Goal: Task Accomplishment & Management: Complete application form

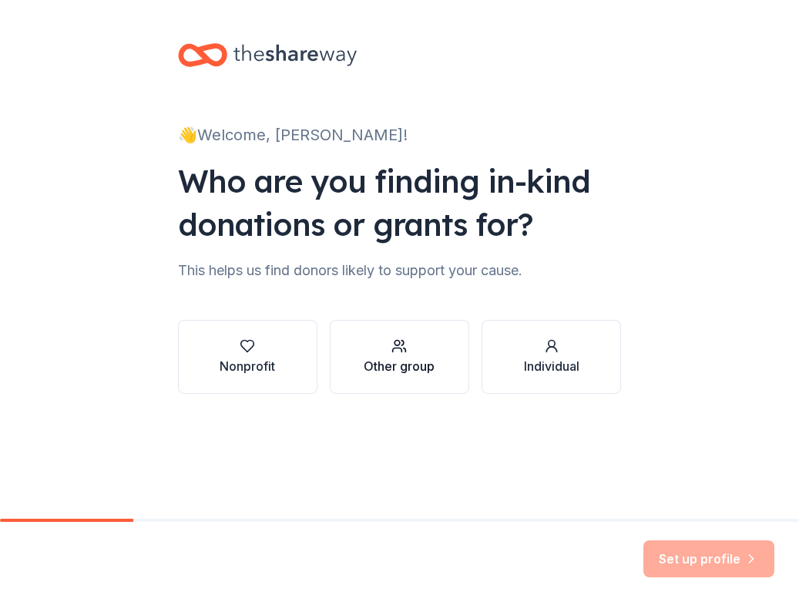
click at [416, 376] on button "Other group" at bounding box center [399, 357] width 139 height 74
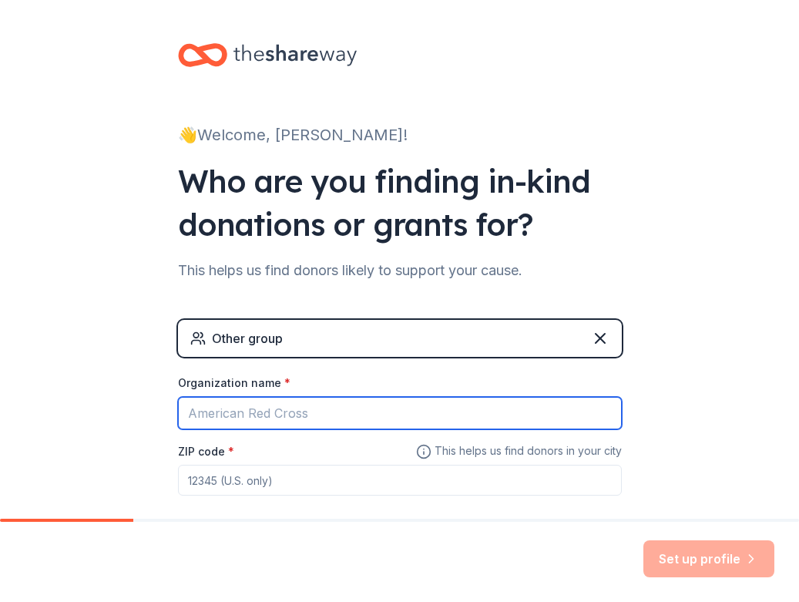
click at [338, 415] on input "Organization name *" at bounding box center [400, 413] width 444 height 32
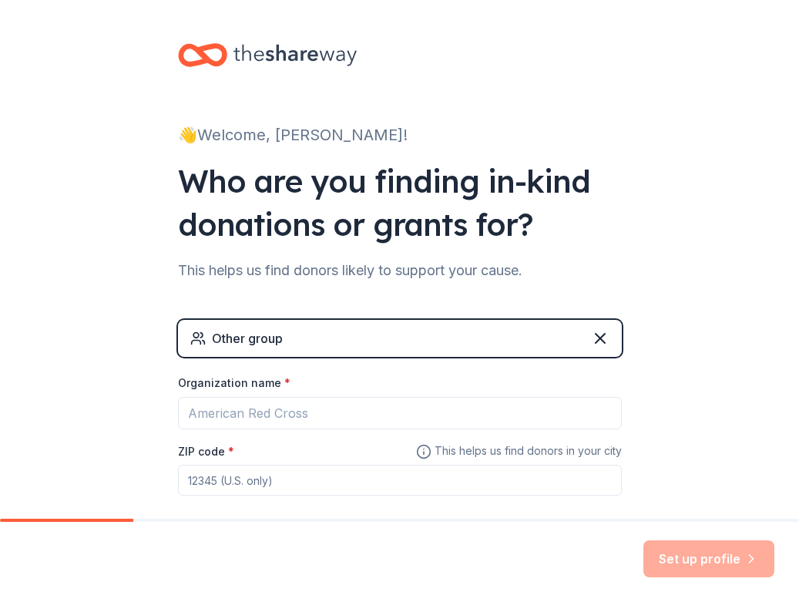
click at [740, 352] on div "👋 Welcome, Karin! Who are you finding in-kind donations or grants for? This hel…" at bounding box center [399, 300] width 799 height 600
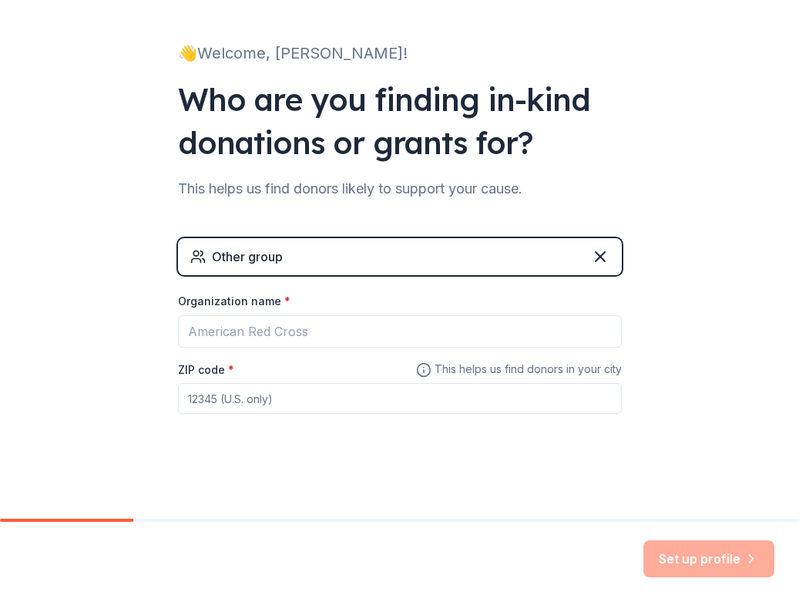
click at [283, 260] on div "Other group" at bounding box center [400, 256] width 444 height 37
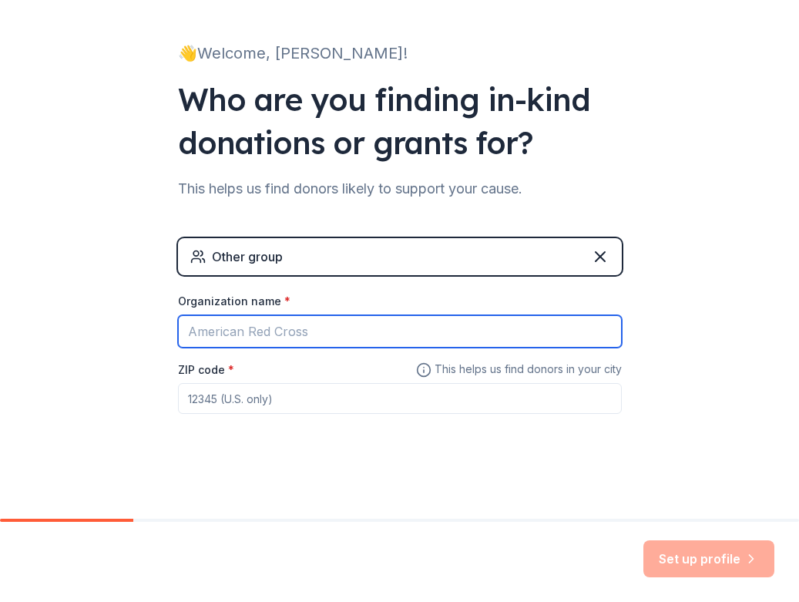
click at [317, 335] on input "Organization name *" at bounding box center [400, 331] width 444 height 32
click at [258, 331] on input "Local minor hockey team" at bounding box center [400, 331] width 444 height 32
type input "Local minor pro hockey team"
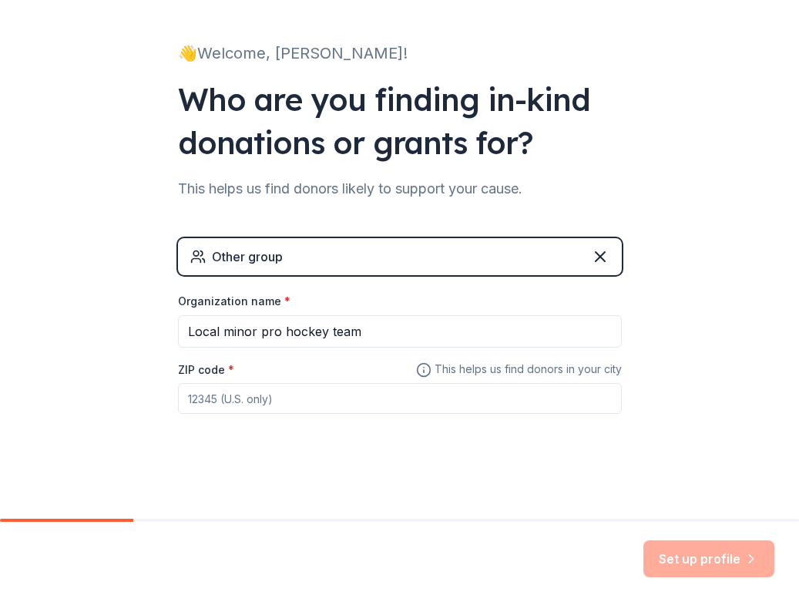
click at [253, 403] on input "ZIP code *" at bounding box center [400, 398] width 444 height 31
click at [222, 402] on input "ZIP code *" at bounding box center [400, 398] width 444 height 31
type input "30601"
click at [685, 558] on button "Set up profile" at bounding box center [708, 558] width 131 height 37
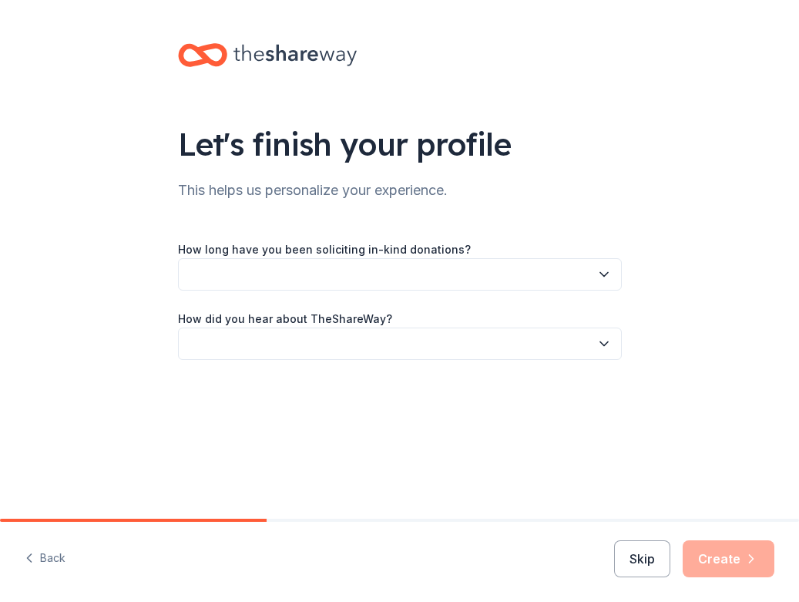
click at [569, 282] on button "button" at bounding box center [400, 274] width 444 height 32
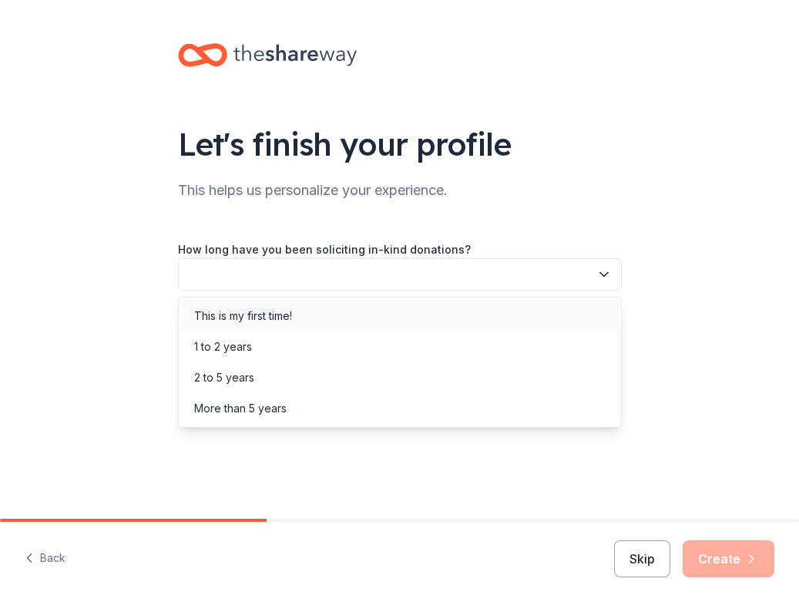
click at [522, 307] on div "This is my first time!" at bounding box center [400, 315] width 436 height 31
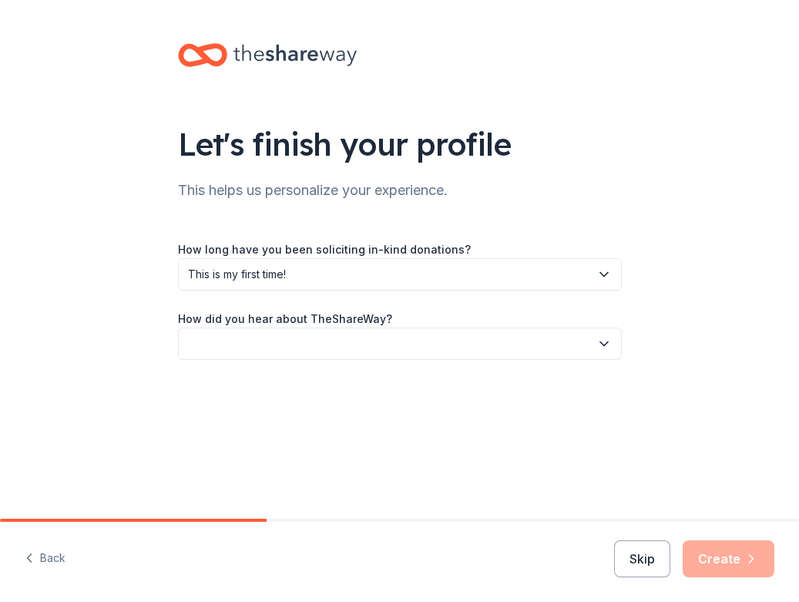
click at [457, 351] on button "button" at bounding box center [400, 343] width 444 height 32
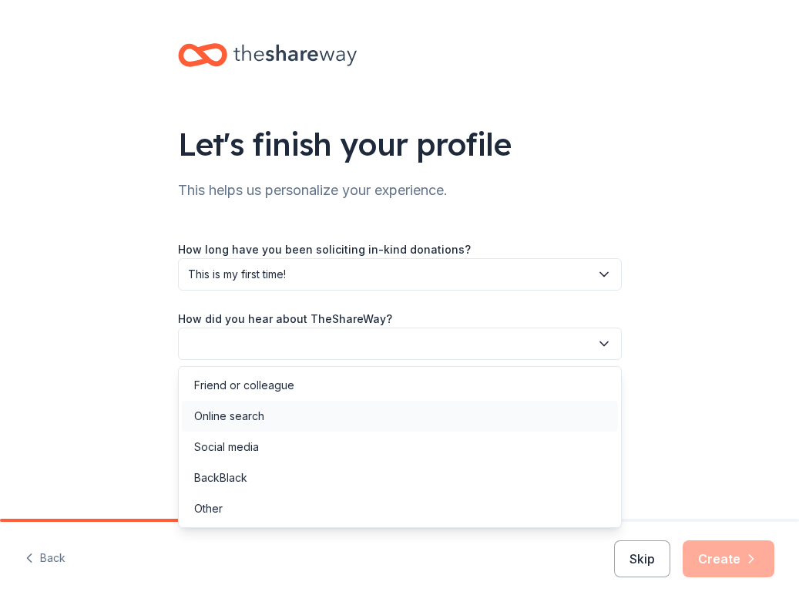
click at [413, 414] on div "Online search" at bounding box center [400, 416] width 436 height 31
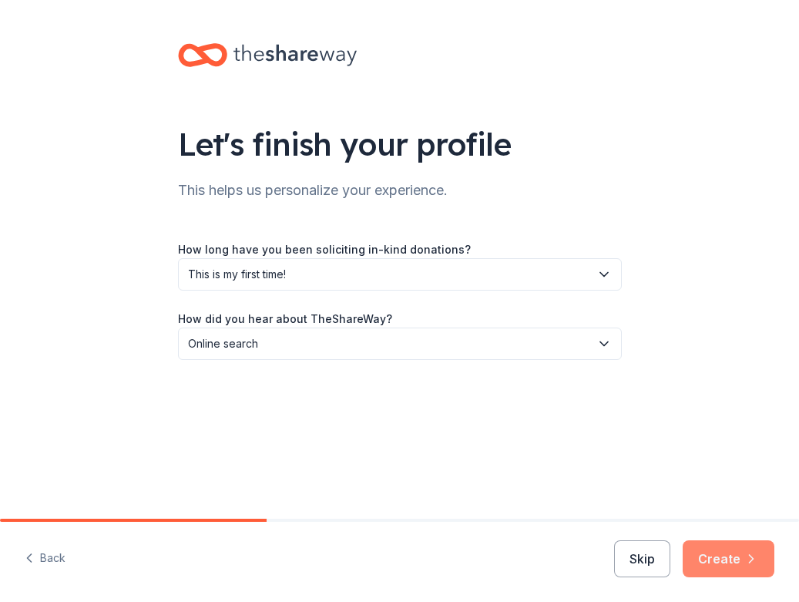
click at [703, 552] on button "Create" at bounding box center [729, 558] width 92 height 37
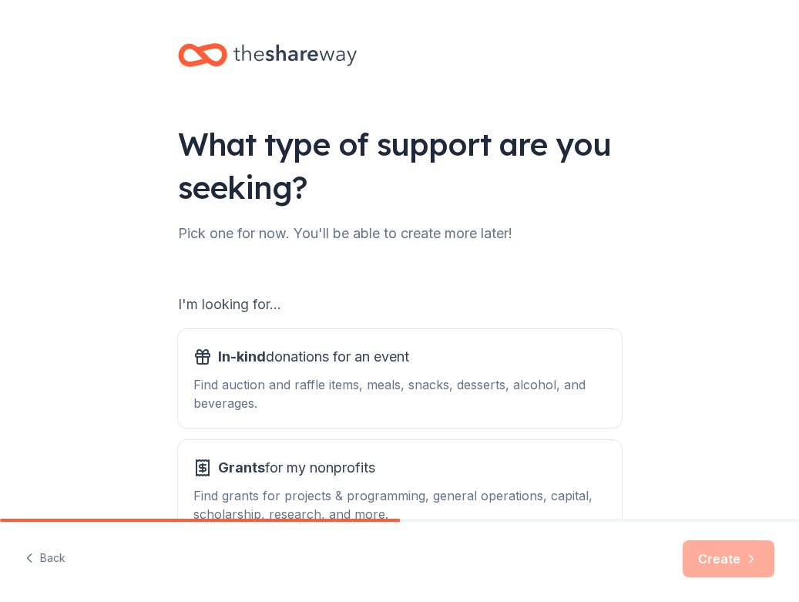
scroll to position [103, 0]
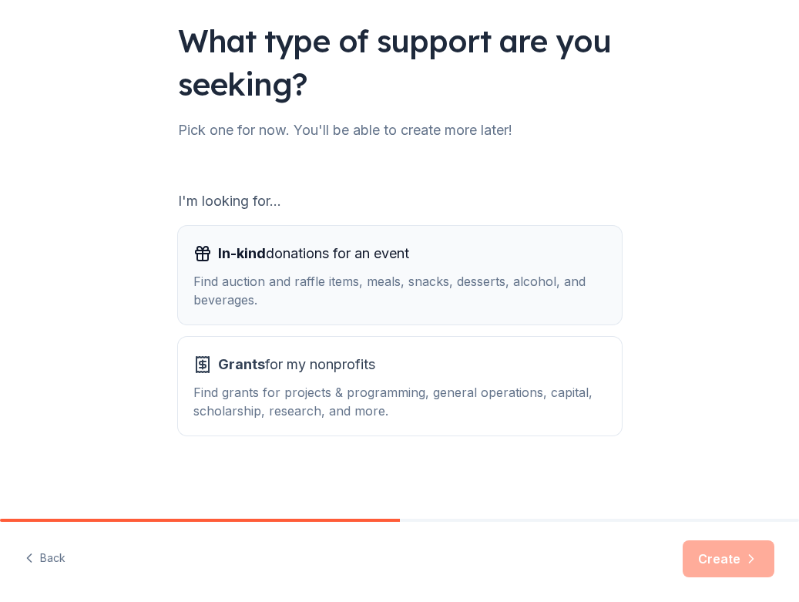
click at [468, 274] on div "Find auction and raffle items, meals, snacks, desserts, alcohol, and beverages." at bounding box center [399, 290] width 413 height 37
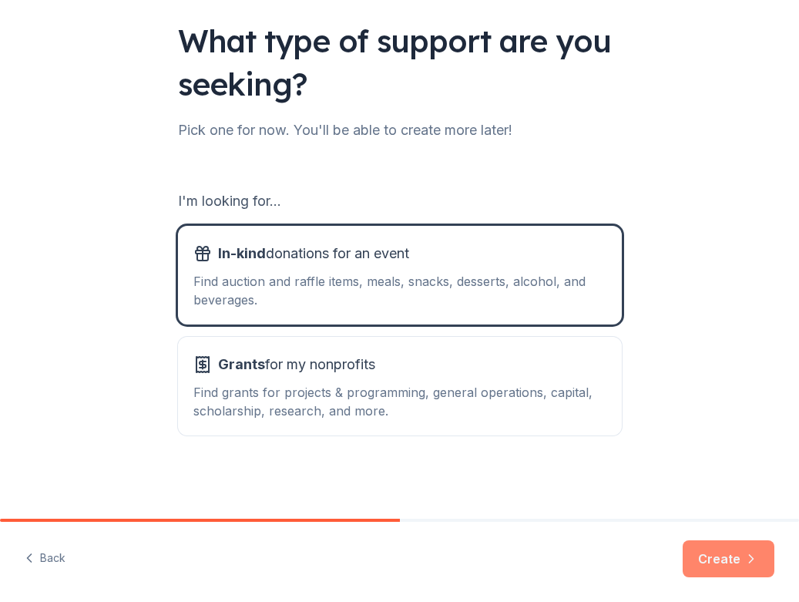
click at [723, 559] on button "Create" at bounding box center [729, 558] width 92 height 37
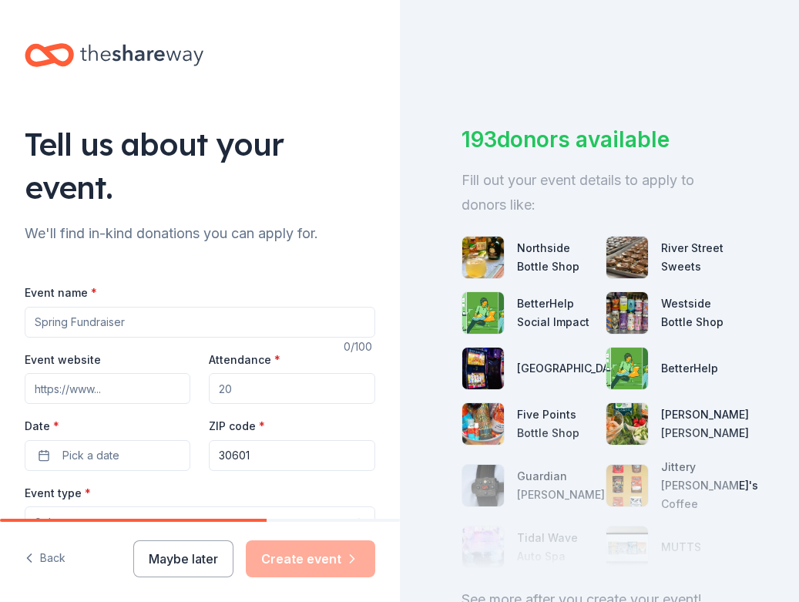
click at [184, 317] on input "Event name *" at bounding box center [200, 322] width 351 height 31
type input "K"
type input "Hockey Team Return to Town"
click at [300, 385] on input "Attendance *" at bounding box center [292, 388] width 166 height 31
type input "30"
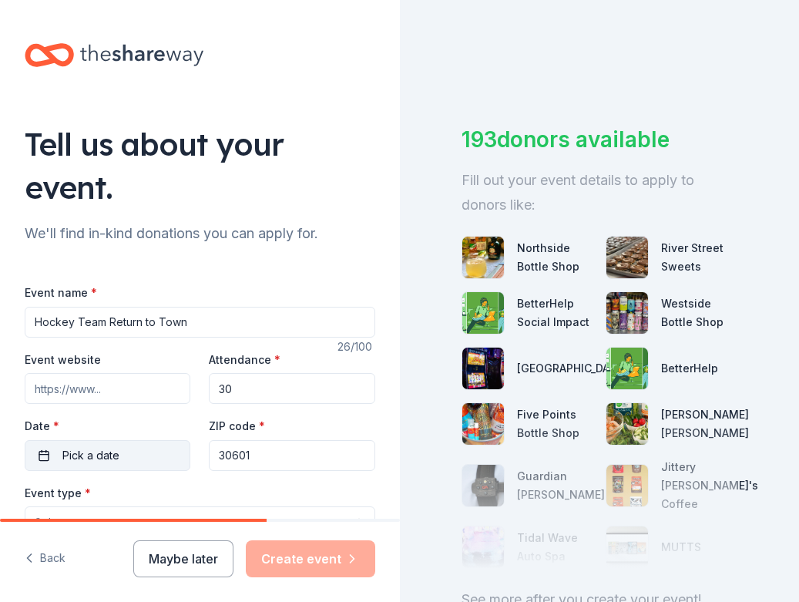
click at [161, 448] on button "Pick a date" at bounding box center [108, 455] width 166 height 31
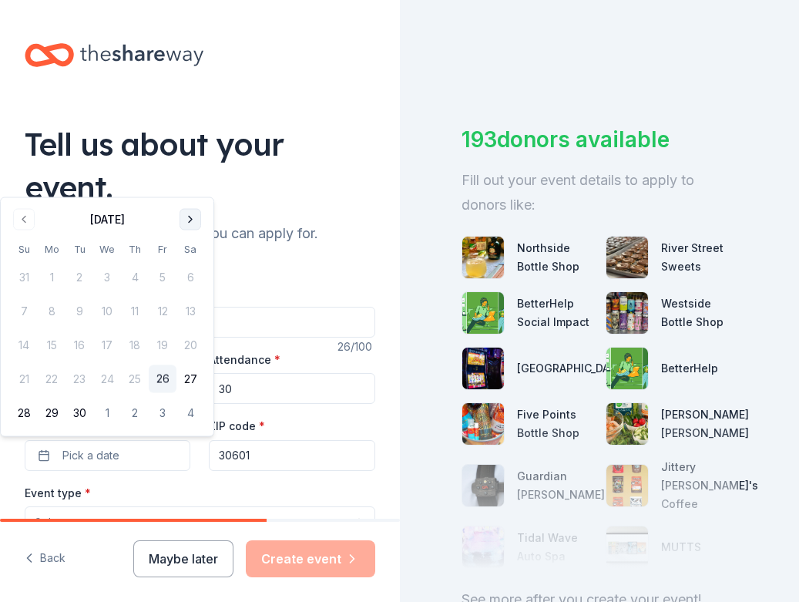
click at [190, 210] on button "Go to next month" at bounding box center [191, 220] width 22 height 22
click at [167, 309] on button "10" at bounding box center [163, 311] width 28 height 28
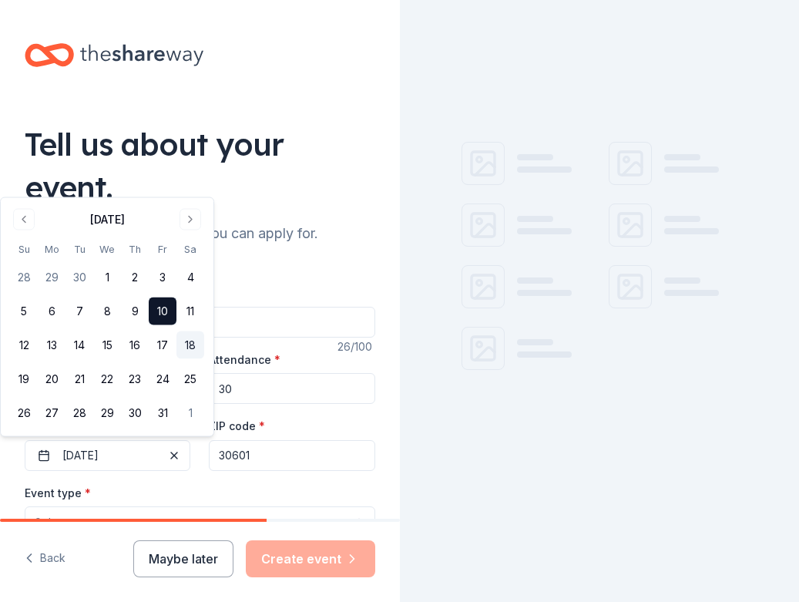
click at [192, 339] on button "18" at bounding box center [190, 345] width 28 height 28
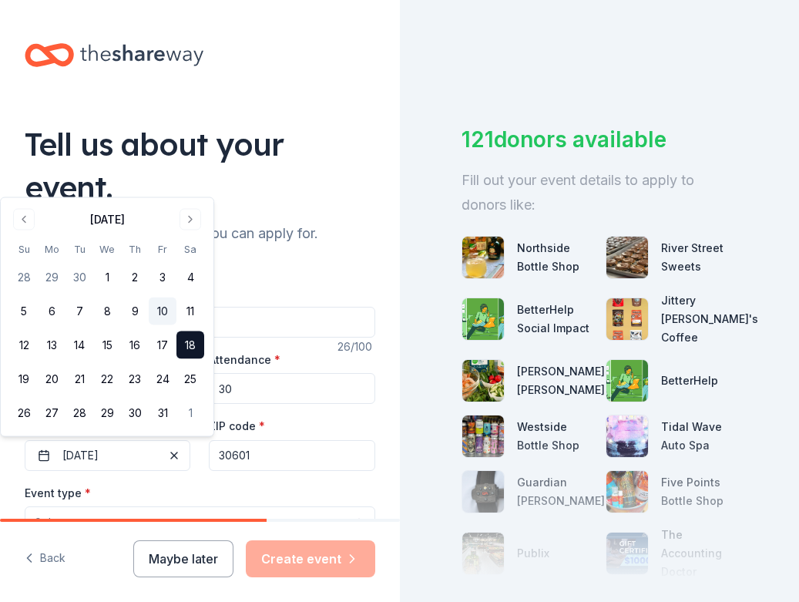
click at [159, 313] on button "10" at bounding box center [163, 311] width 28 height 28
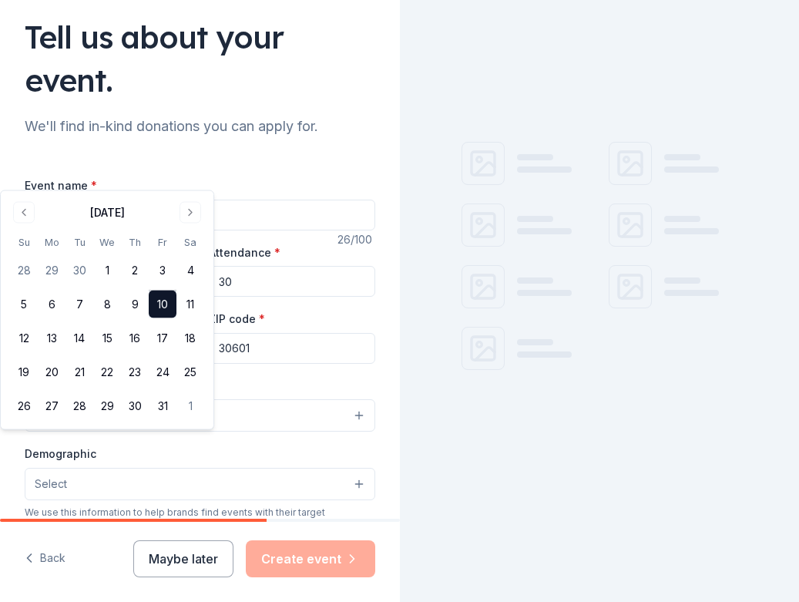
scroll to position [111, 0]
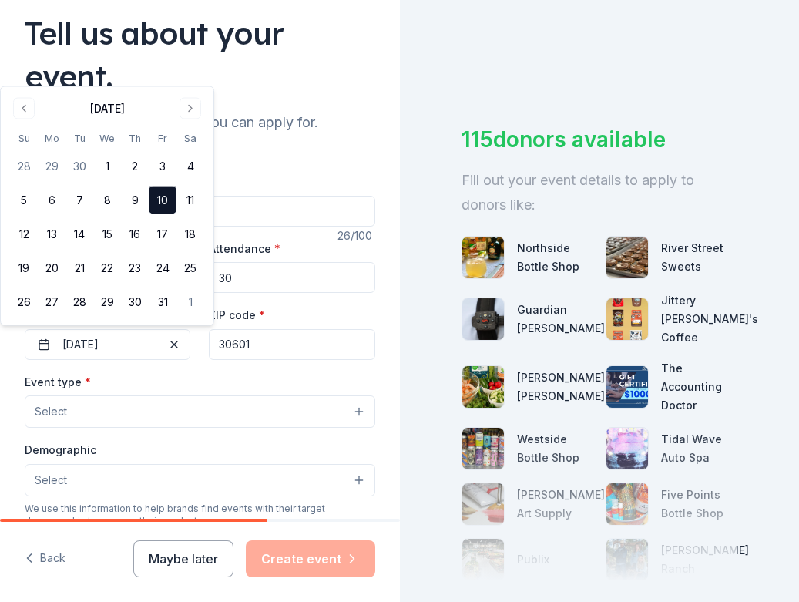
click at [247, 406] on button "Select" at bounding box center [200, 411] width 351 height 32
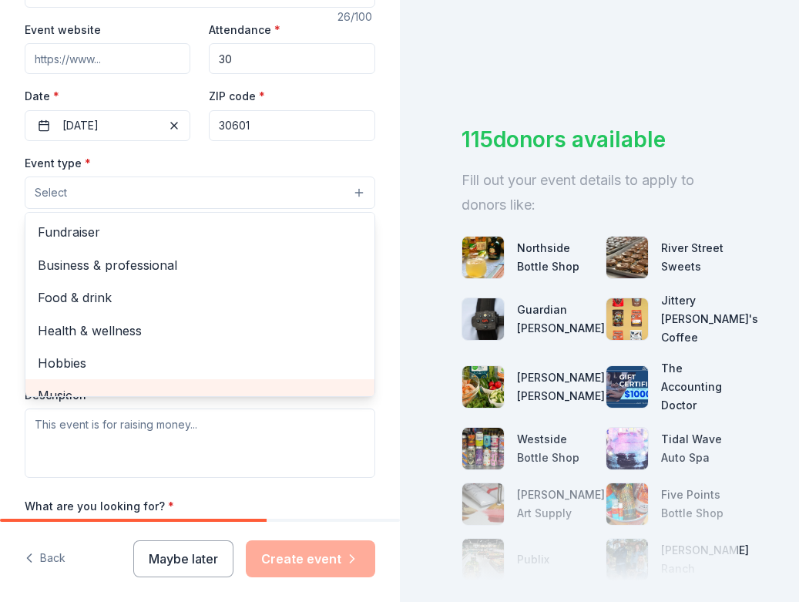
scroll to position [1, 0]
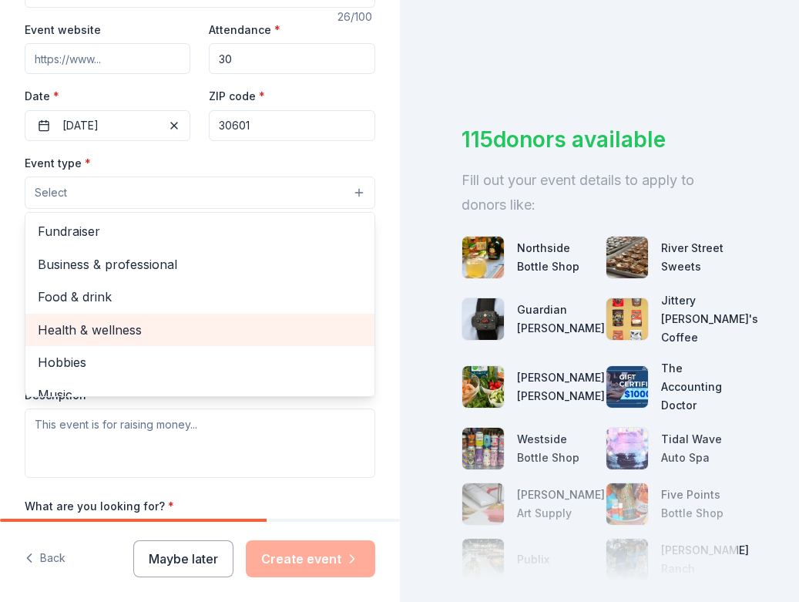
click at [164, 330] on span "Health & wellness" at bounding box center [200, 330] width 324 height 20
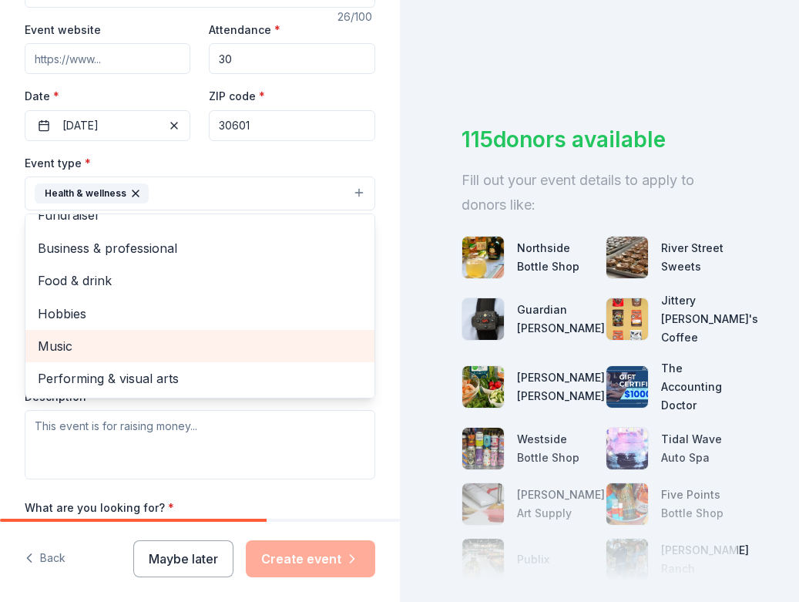
scroll to position [0, 0]
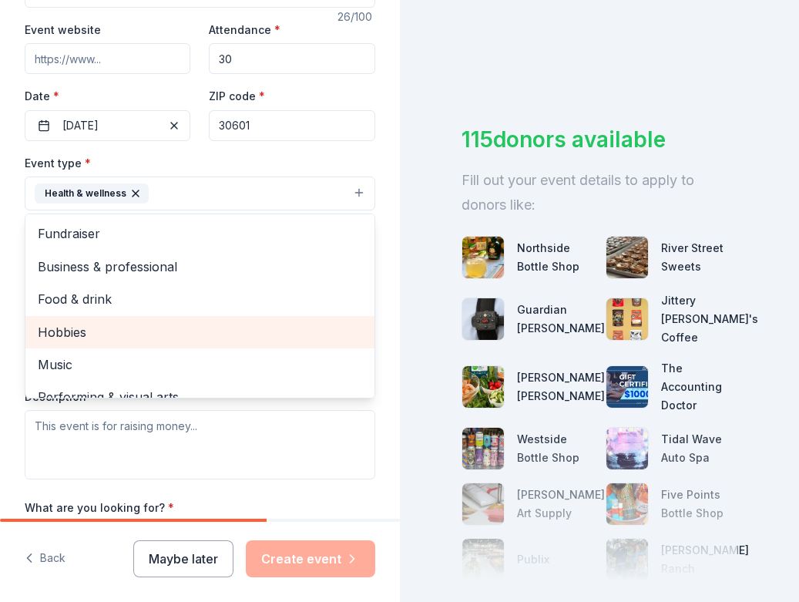
click at [183, 334] on span "Hobbies" at bounding box center [200, 332] width 324 height 20
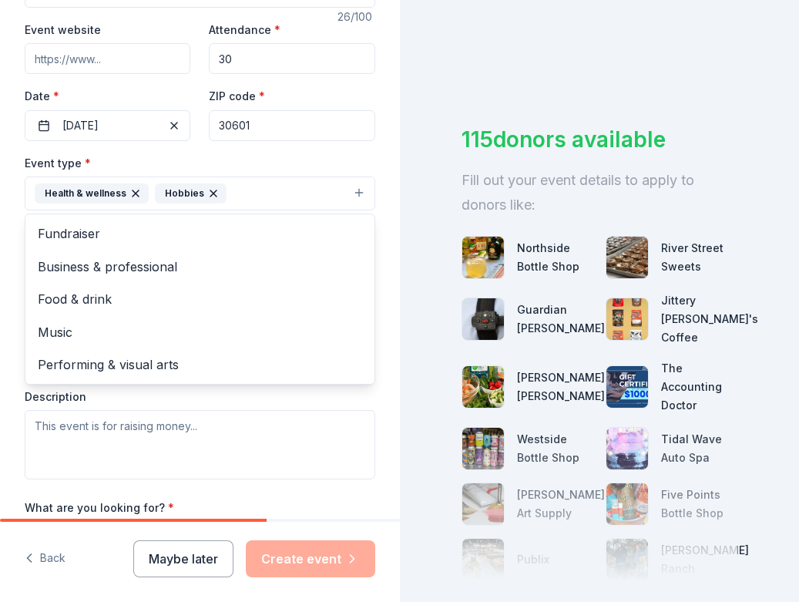
click at [371, 311] on div "Tell us about your event. We'll find in-kind donations you can apply for. Event…" at bounding box center [200, 205] width 400 height 1070
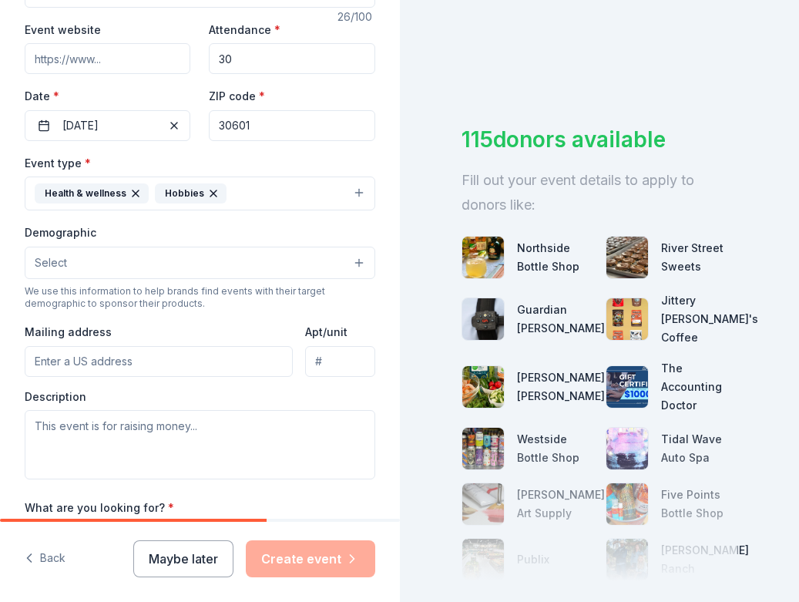
click at [218, 264] on button "Select" at bounding box center [200, 263] width 351 height 32
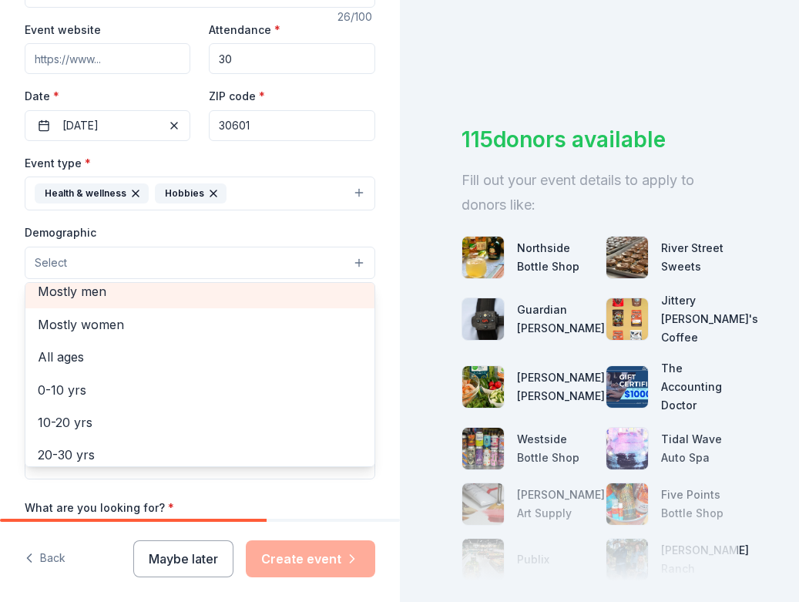
scroll to position [35, 0]
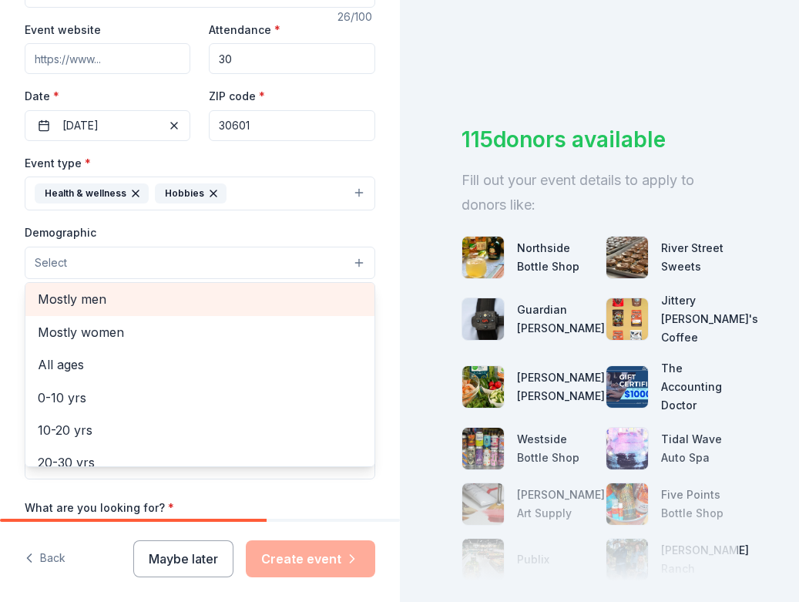
click at [148, 299] on span "Mostly men" at bounding box center [200, 299] width 324 height 20
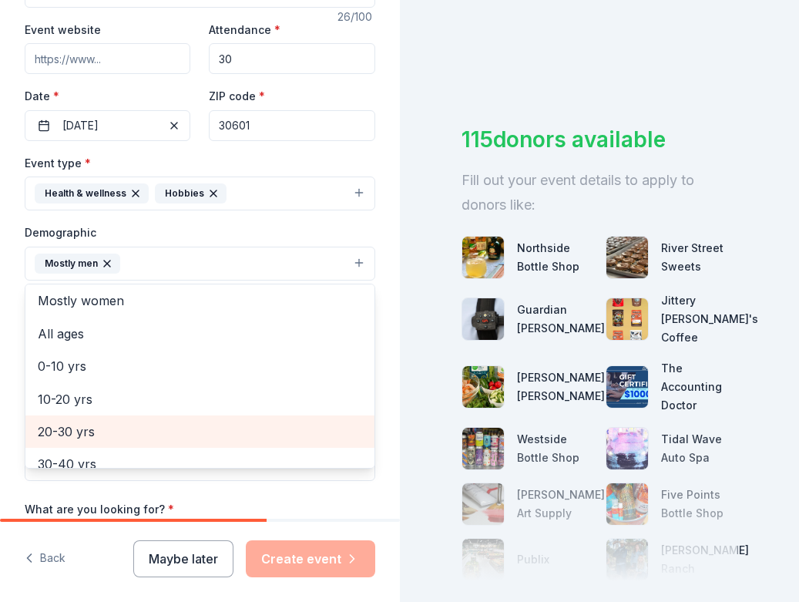
click at [141, 428] on span "20-30 yrs" at bounding box center [200, 431] width 324 height 20
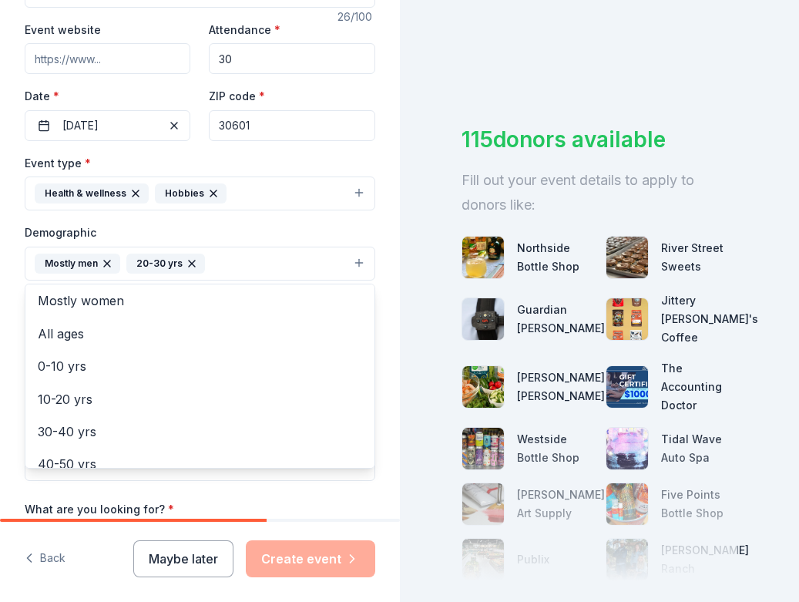
click at [372, 434] on div "Tell us about your event. We'll find in-kind donations you can apply for. Event…" at bounding box center [200, 206] width 400 height 1072
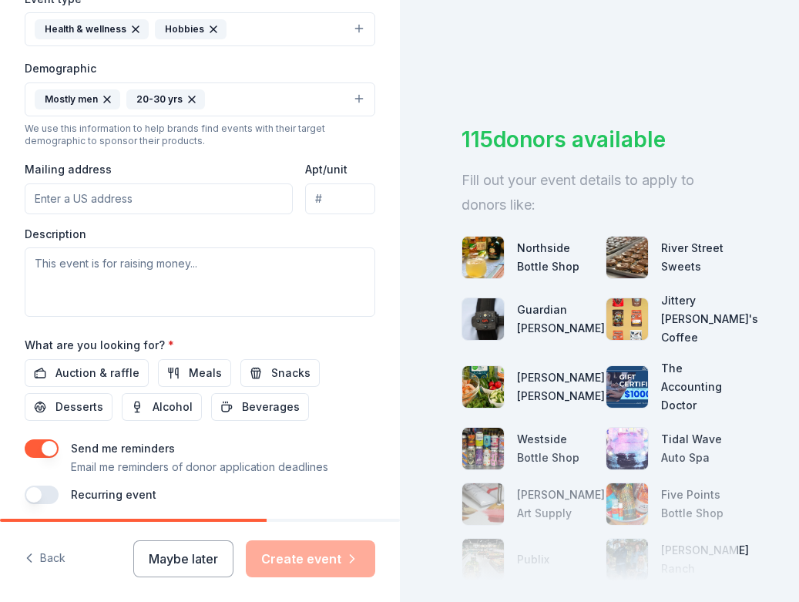
scroll to position [500, 0]
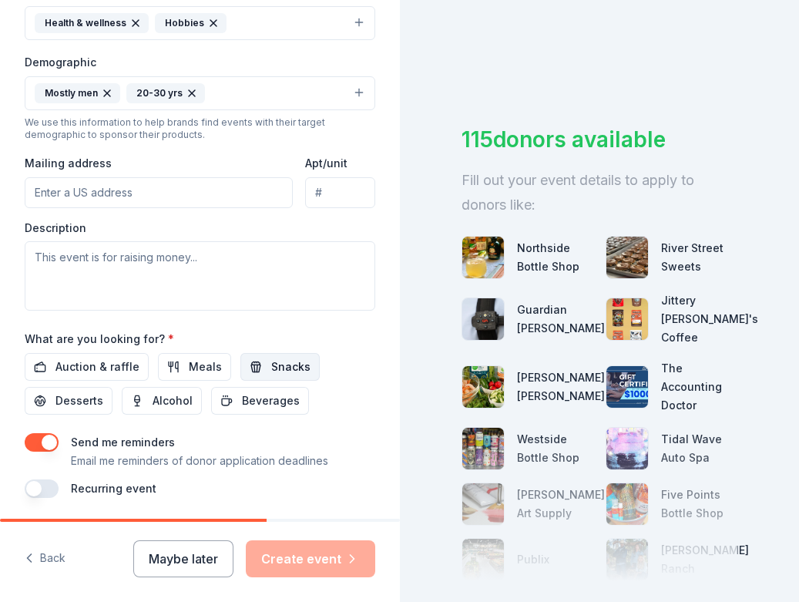
click at [292, 362] on span "Snacks" at bounding box center [290, 367] width 39 height 18
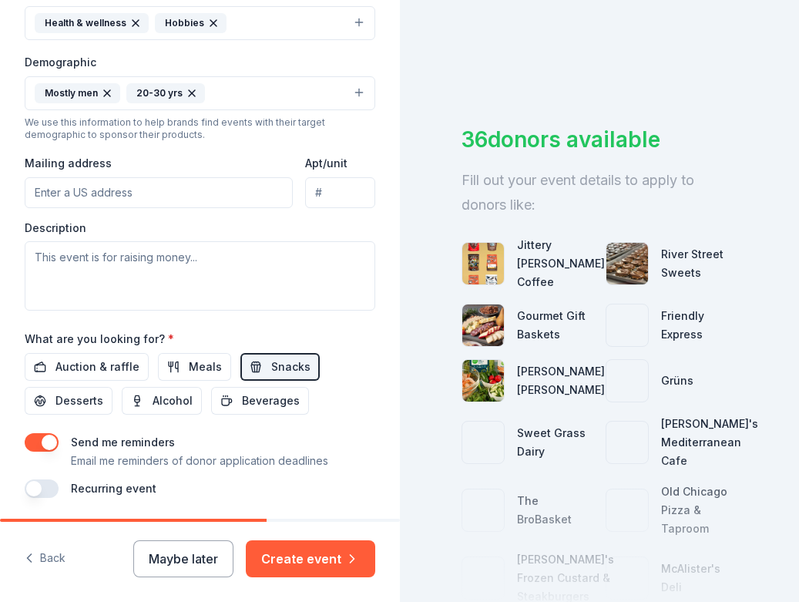
scroll to position [553, 0]
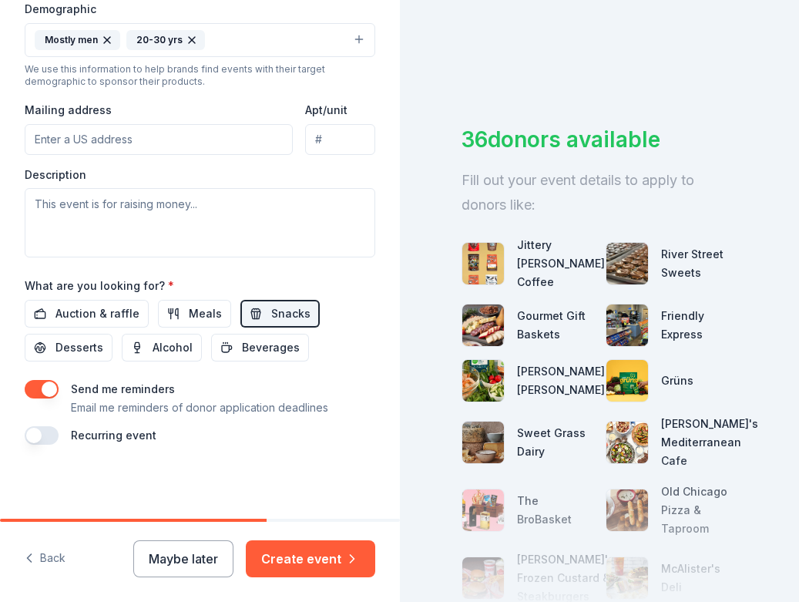
click at [31, 395] on button "button" at bounding box center [42, 389] width 34 height 18
click at [325, 562] on button "Create event" at bounding box center [310, 558] width 129 height 37
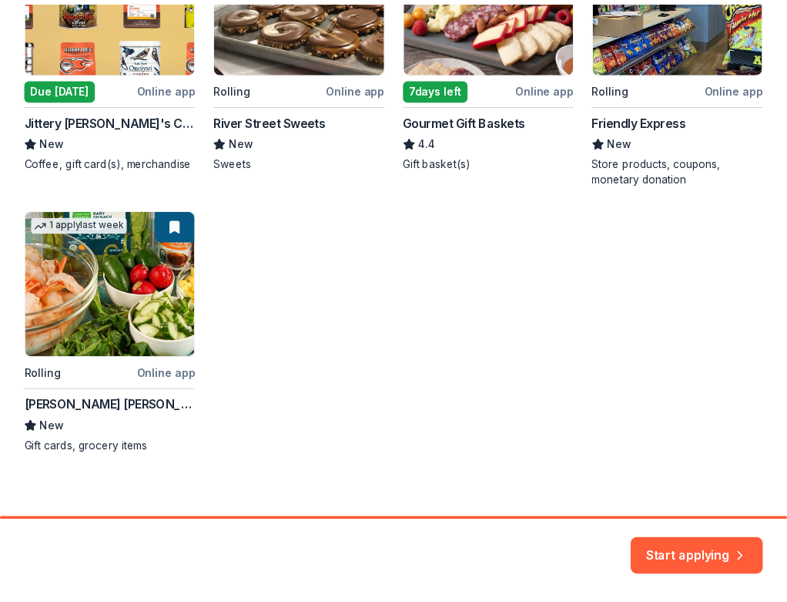
scroll to position [399, 0]
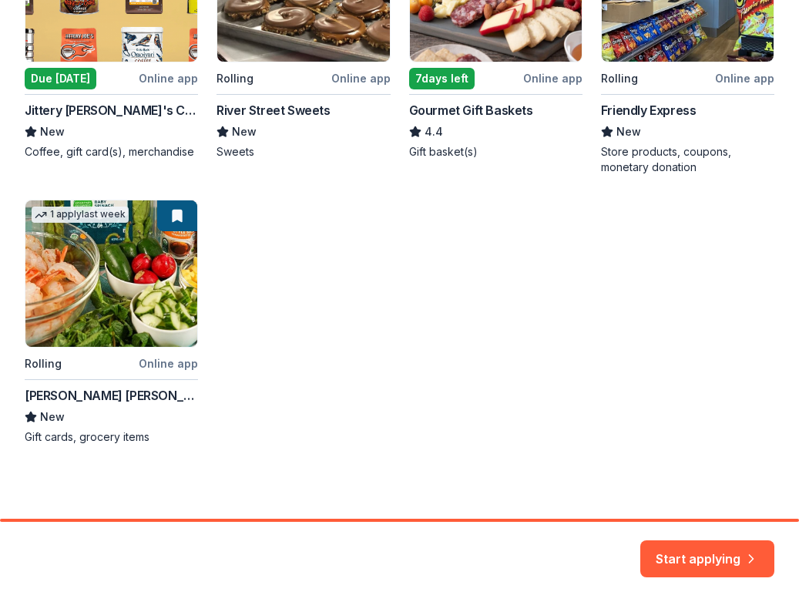
click at [169, 296] on div "Local Due today Online app Jittery Joe's Coffee New Coffee, gift card(s), merch…" at bounding box center [400, 179] width 750 height 530
click at [714, 556] on button "Start applying" at bounding box center [707, 549] width 134 height 37
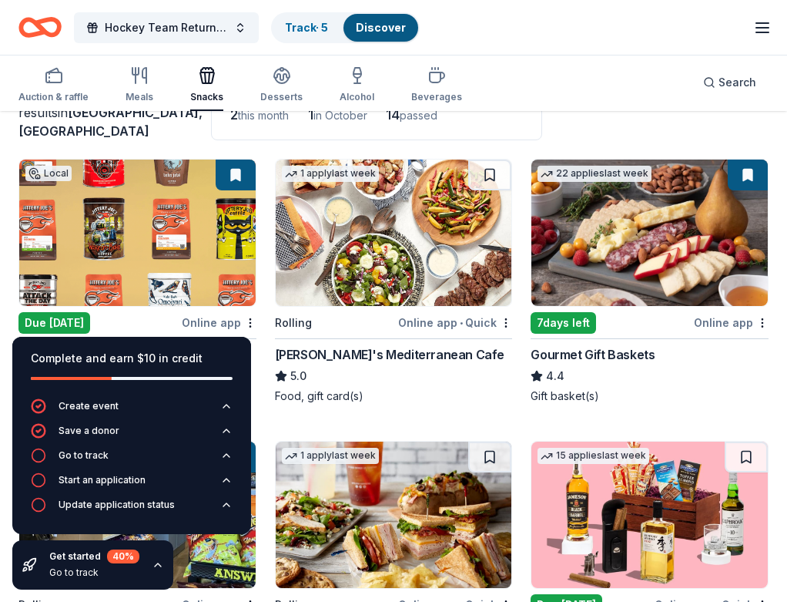
scroll to position [126, 0]
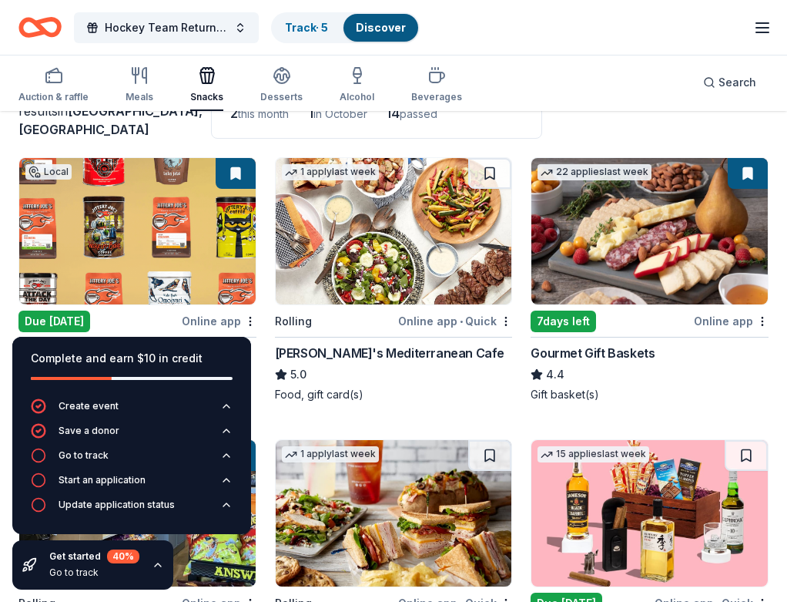
click at [156, 566] on icon "button" at bounding box center [158, 565] width 12 height 12
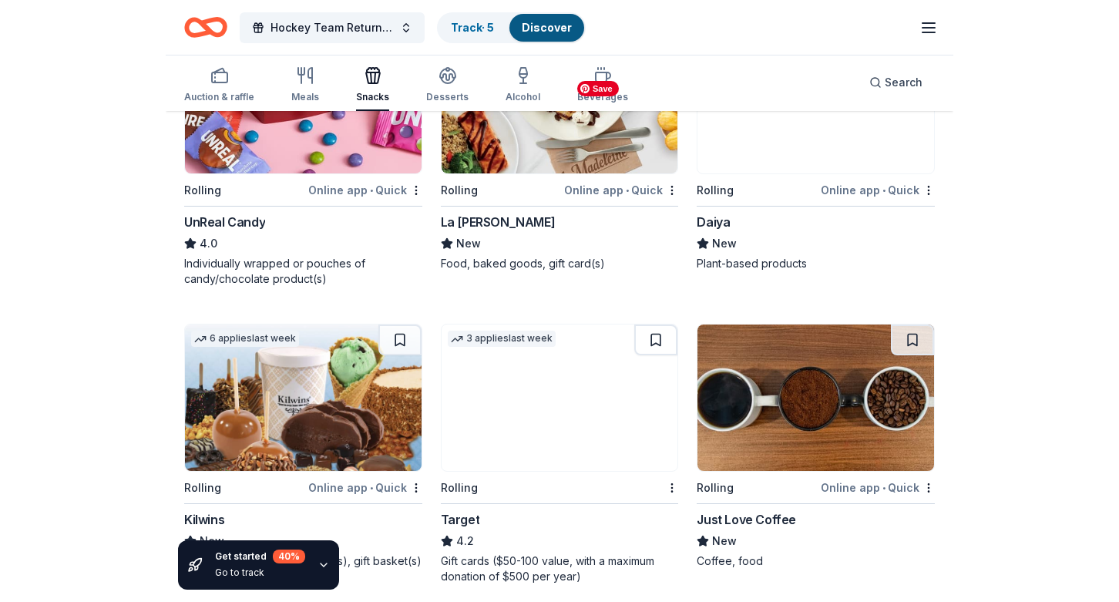
scroll to position [1386, 0]
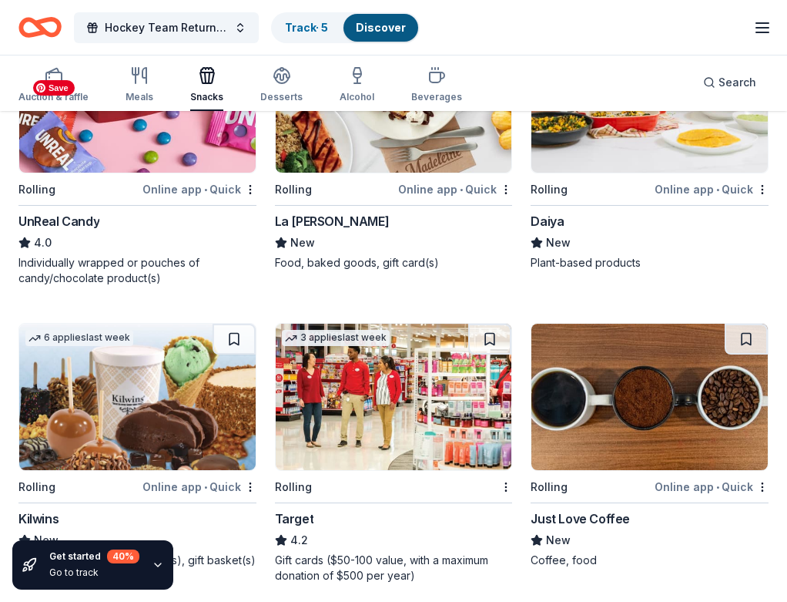
click at [276, 324] on img at bounding box center [394, 397] width 237 height 146
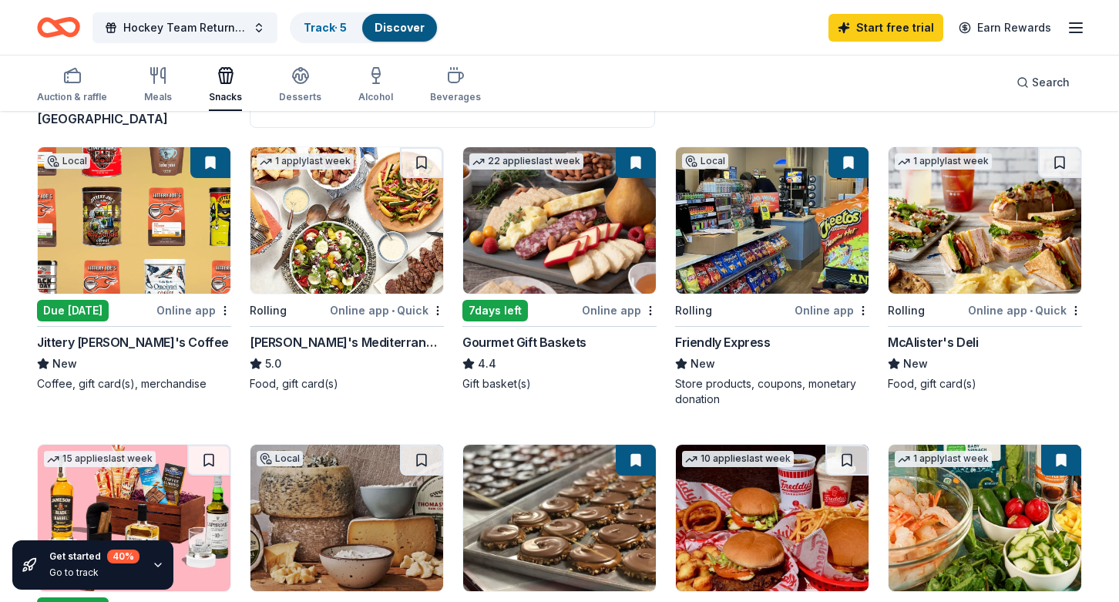
scroll to position [142, 0]
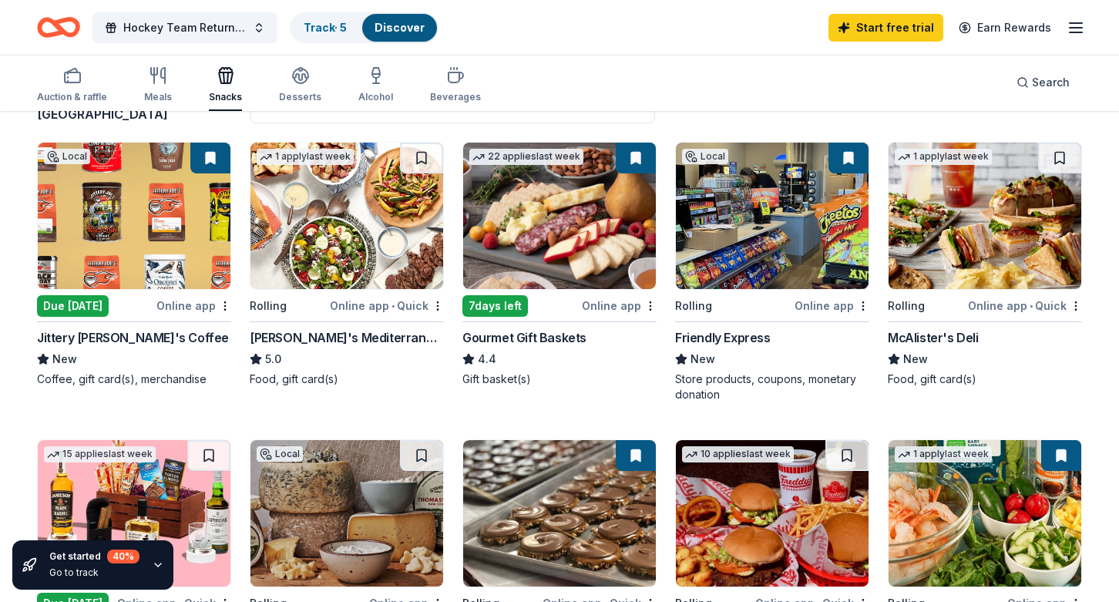
click at [127, 212] on img at bounding box center [134, 216] width 193 height 146
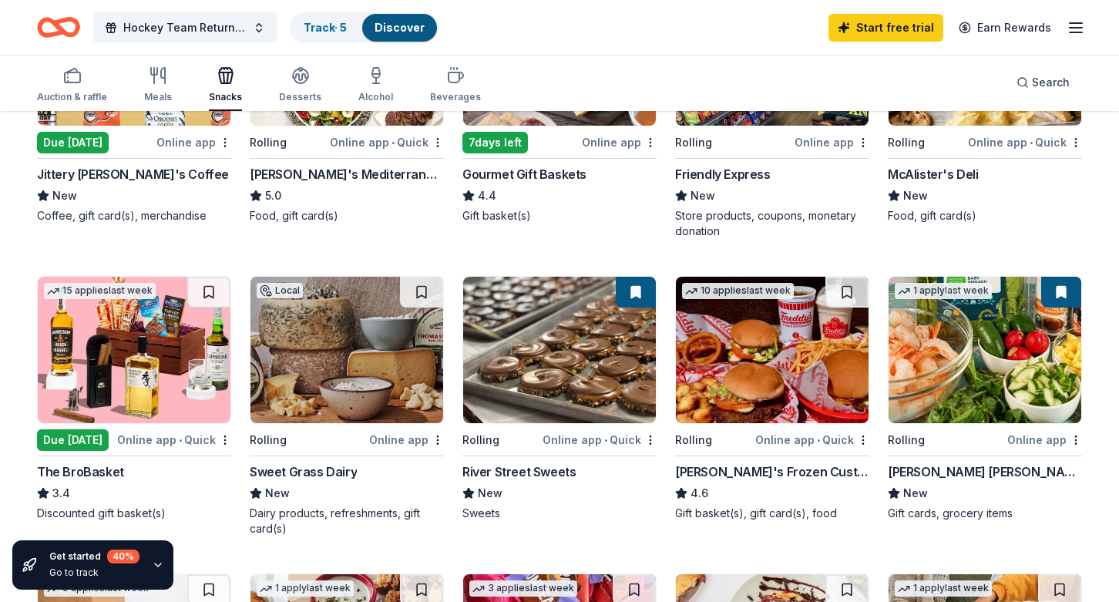
scroll to position [321, 0]
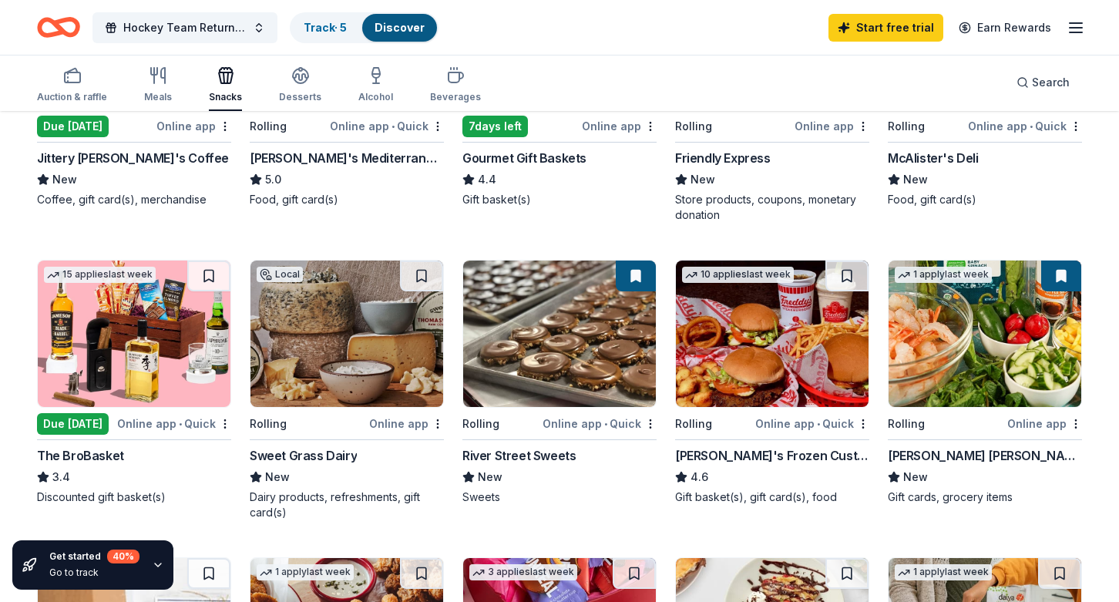
click at [798, 317] on img at bounding box center [984, 333] width 193 height 146
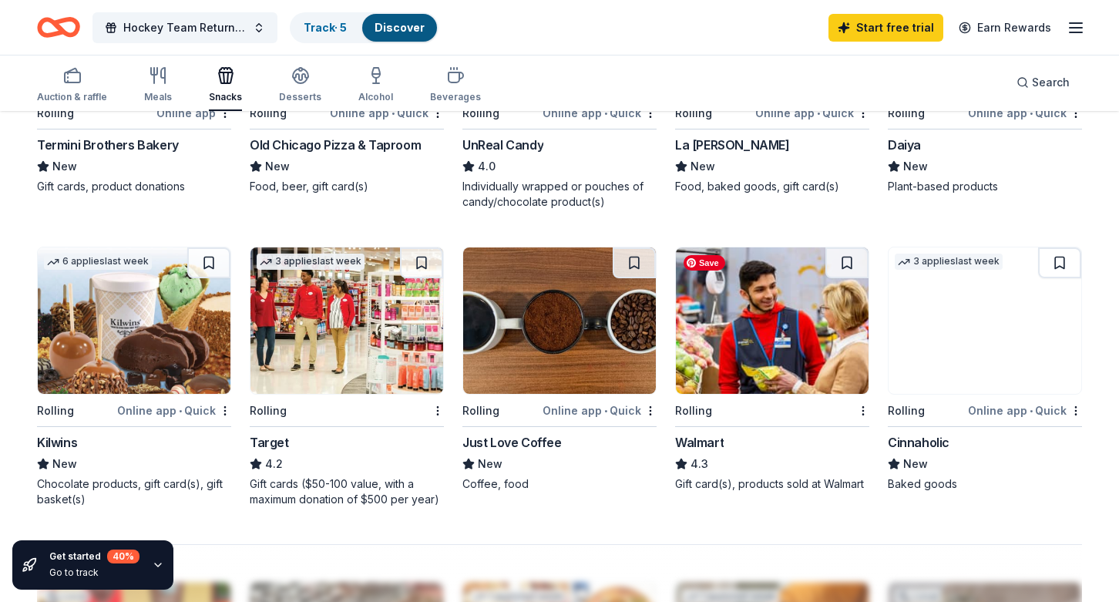
scroll to position [936, 0]
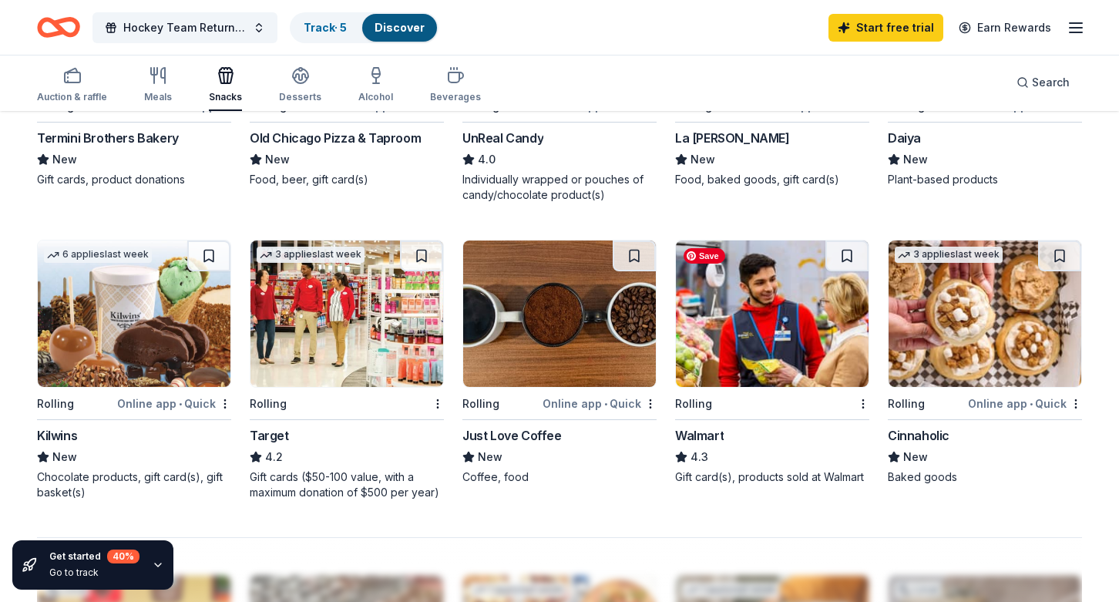
click at [739, 318] on img at bounding box center [772, 313] width 193 height 146
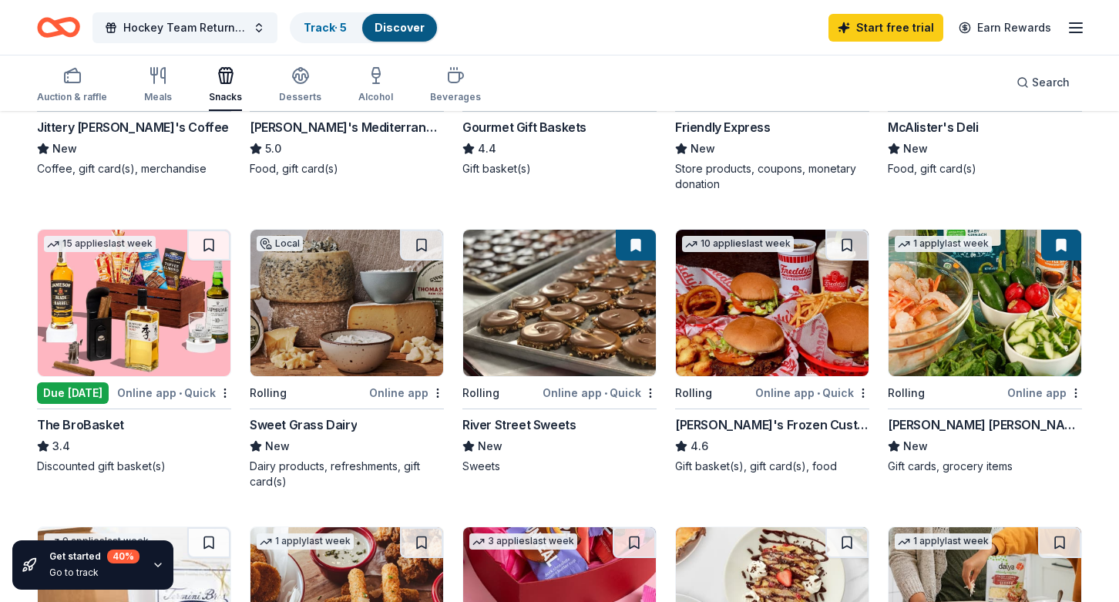
scroll to position [0, 0]
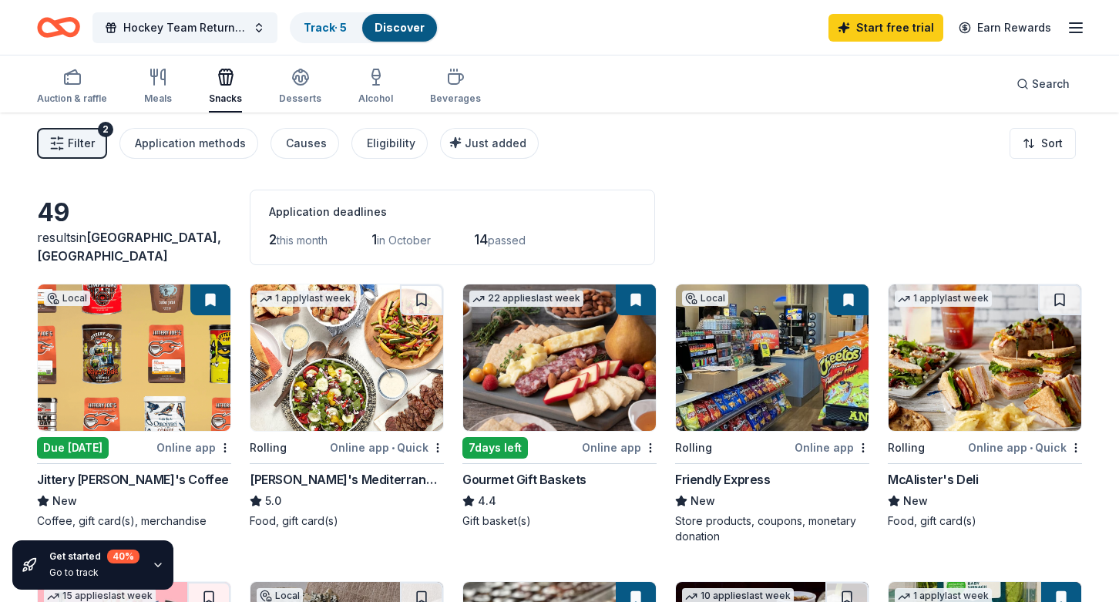
click at [798, 368] on img at bounding box center [984, 357] width 193 height 146
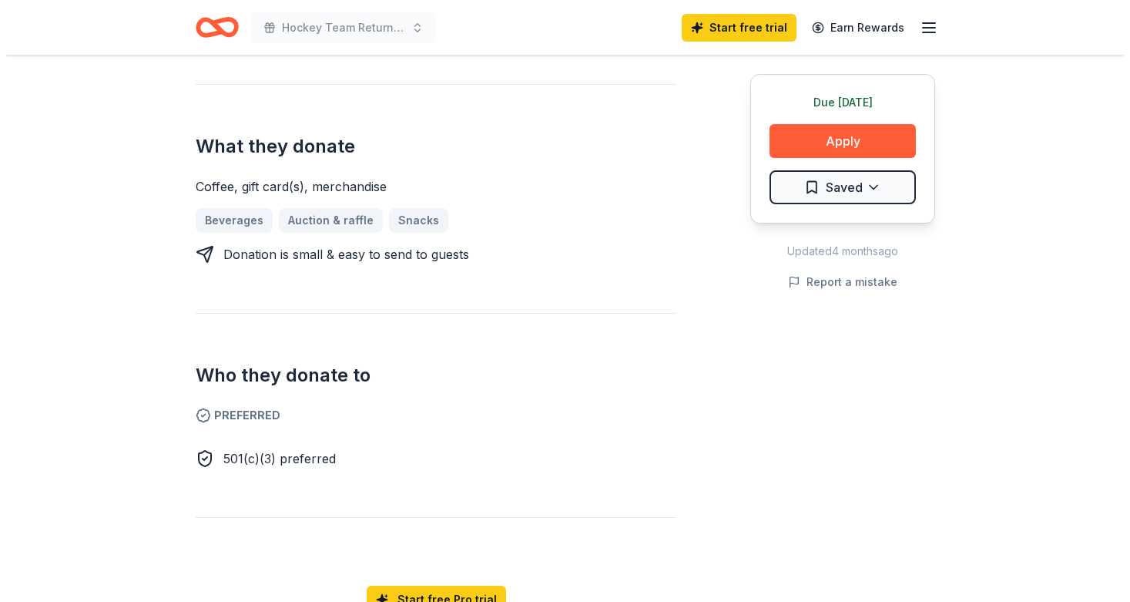
scroll to position [621, 0]
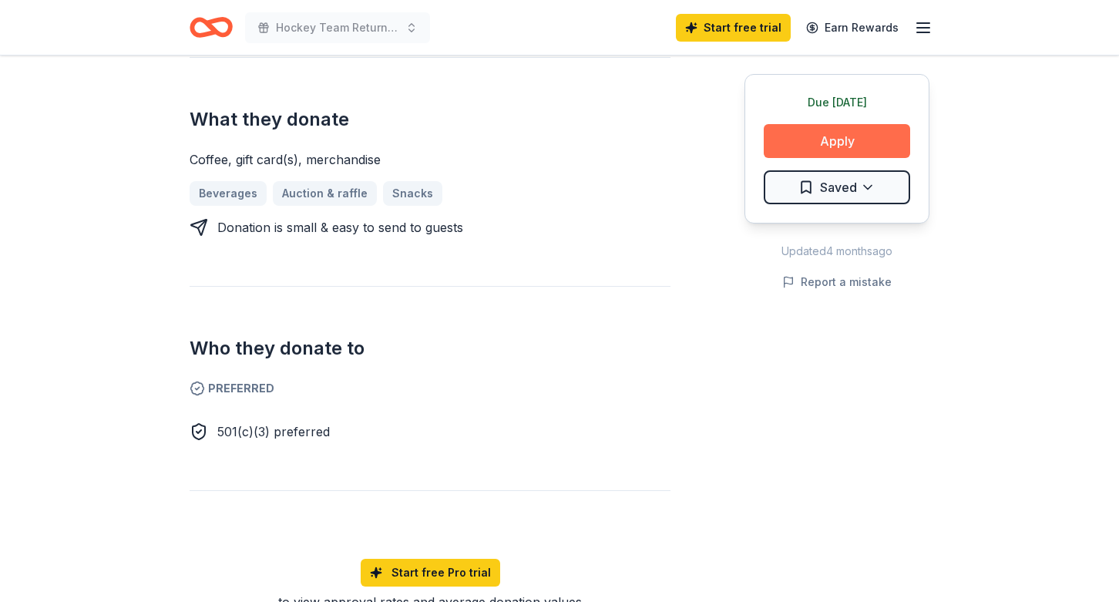
click at [821, 138] on button "Apply" at bounding box center [837, 141] width 146 height 34
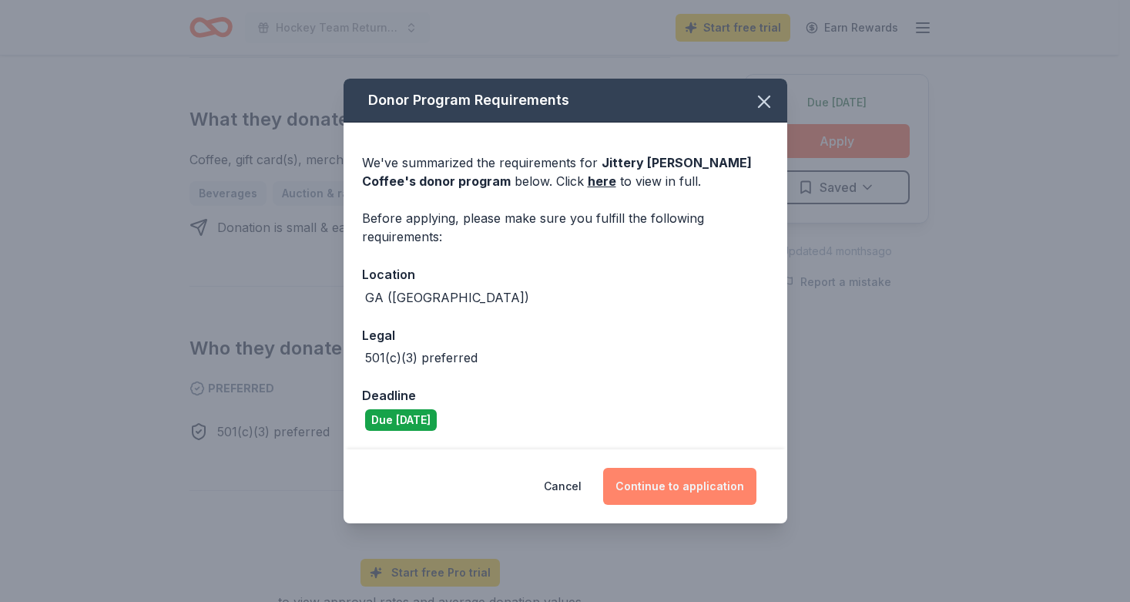
click at [682, 481] on button "Continue to application" at bounding box center [679, 486] width 153 height 37
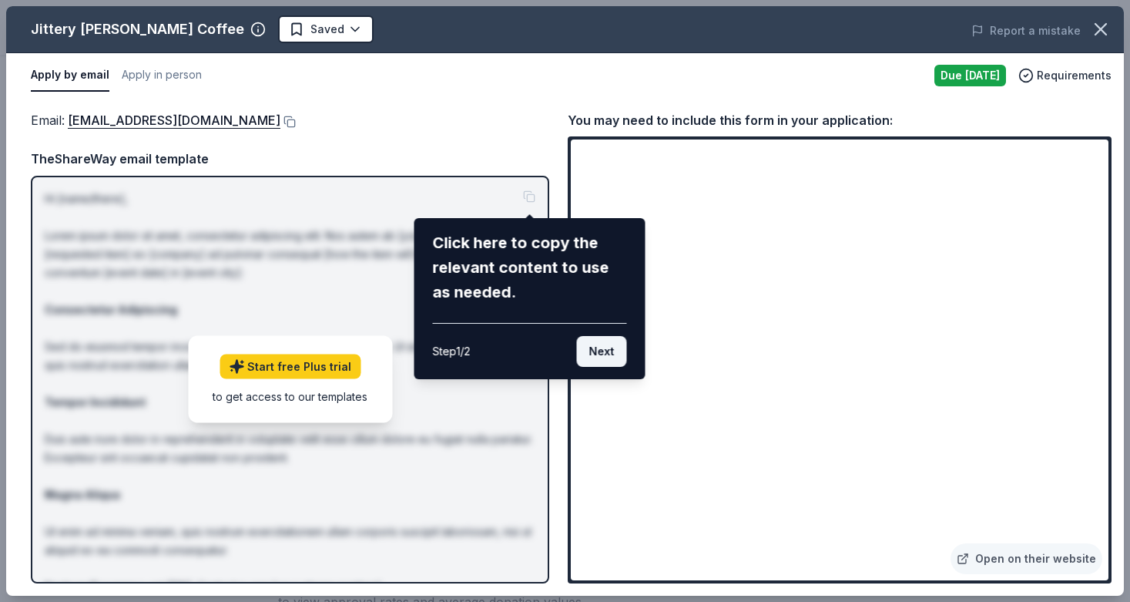
click at [593, 351] on button "Next" at bounding box center [602, 351] width 50 height 31
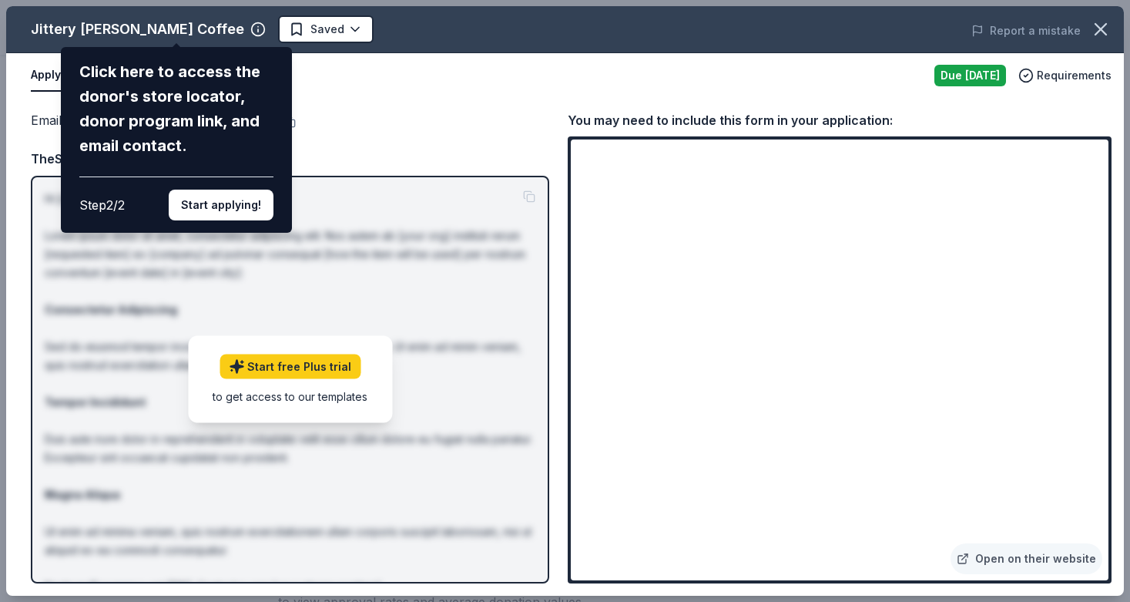
click at [243, 200] on button "Start applying!" at bounding box center [221, 205] width 105 height 31
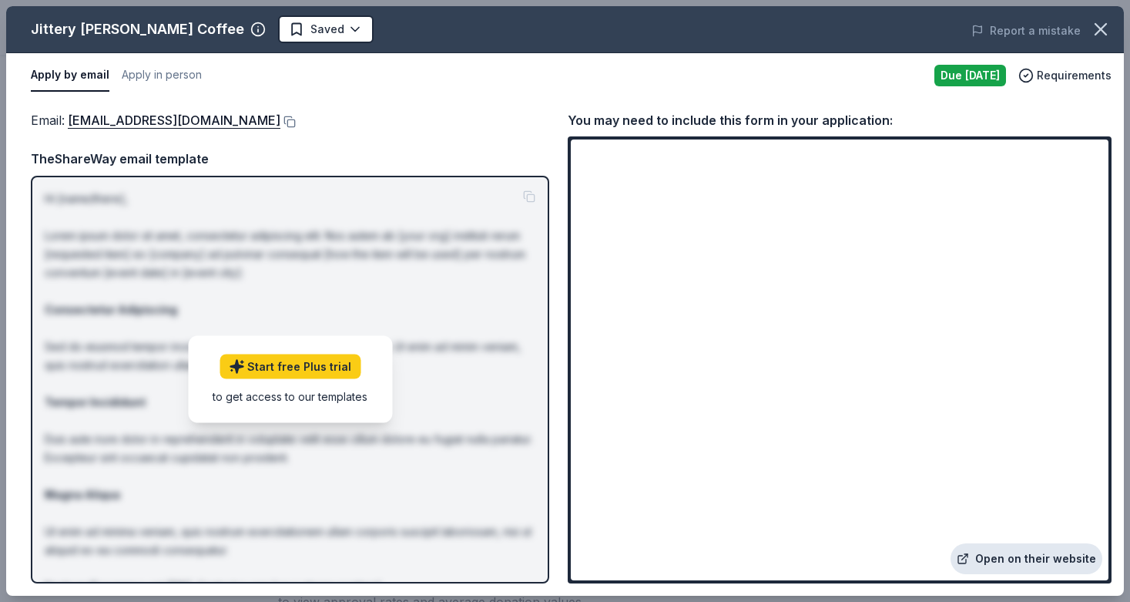
click at [1052, 566] on link "Open on their website" at bounding box center [1027, 558] width 152 height 31
drag, startPoint x: 240, startPoint y: 120, endPoint x: 183, endPoint y: 122, distance: 57.8
click at [72, 115] on div "Email : accounting@jitteryjoes.com" at bounding box center [290, 120] width 519 height 20
click at [280, 121] on button at bounding box center [287, 122] width 15 height 12
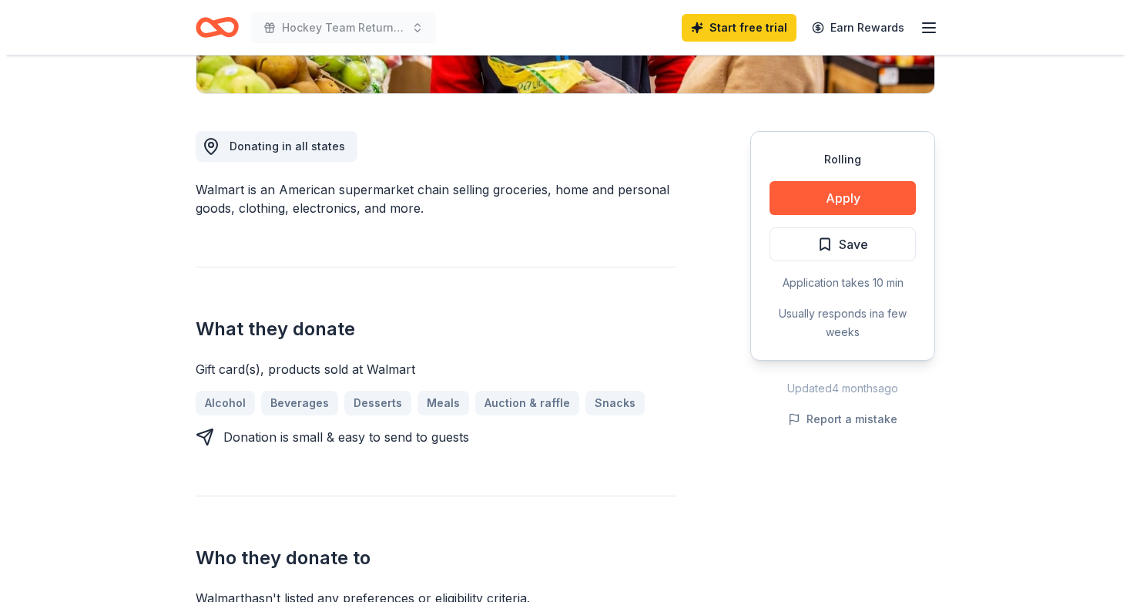
scroll to position [360, 0]
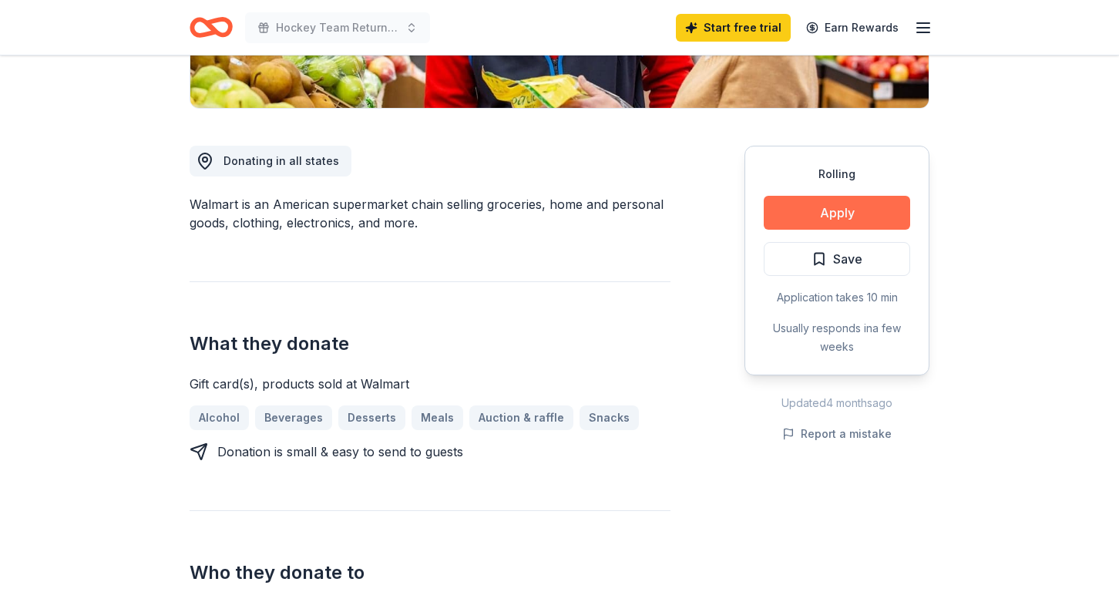
click at [819, 217] on button "Apply" at bounding box center [837, 213] width 146 height 34
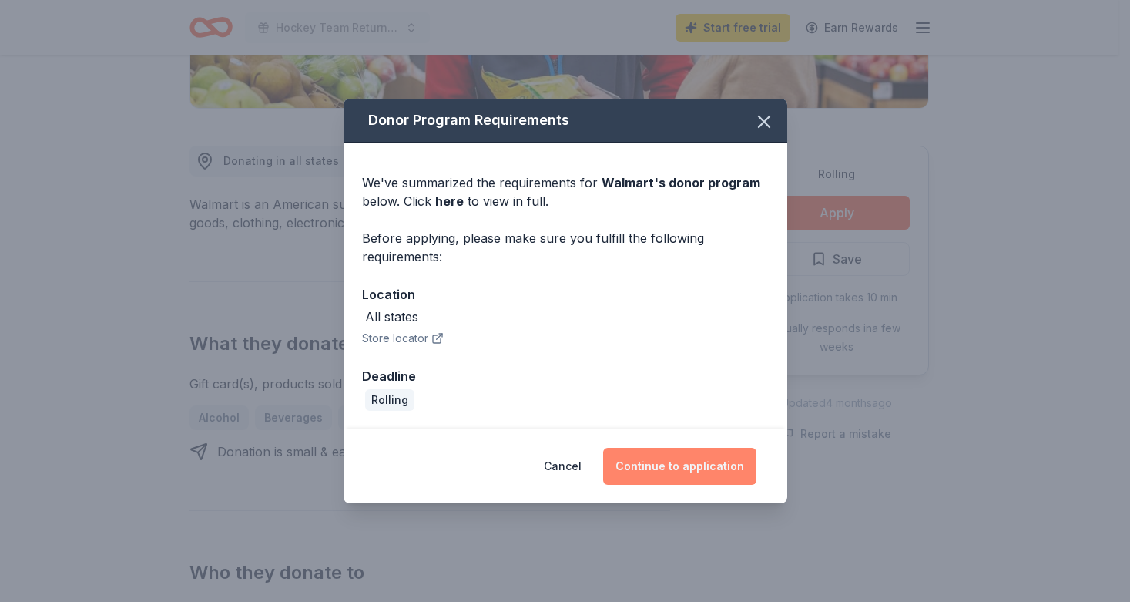
click at [711, 462] on button "Continue to application" at bounding box center [679, 466] width 153 height 37
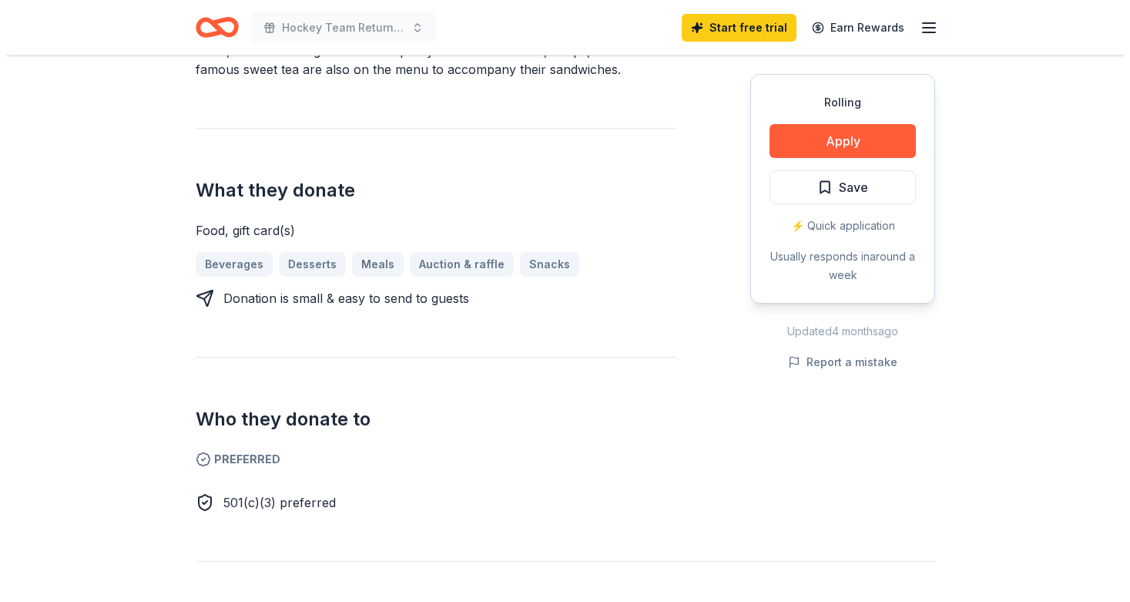
scroll to position [611, 0]
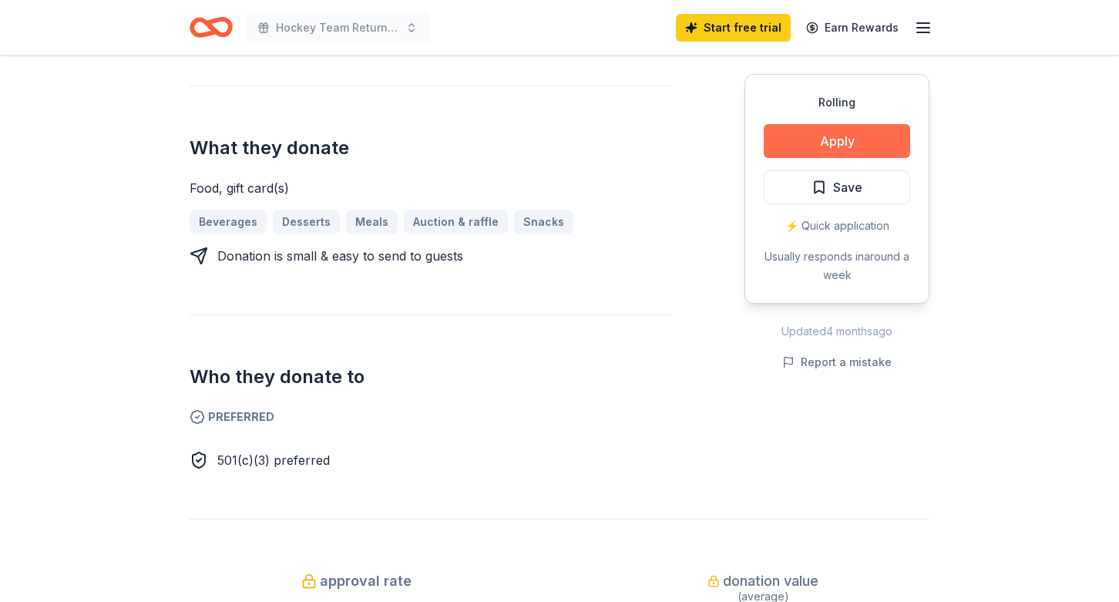
click at [844, 139] on button "Apply" at bounding box center [837, 141] width 146 height 34
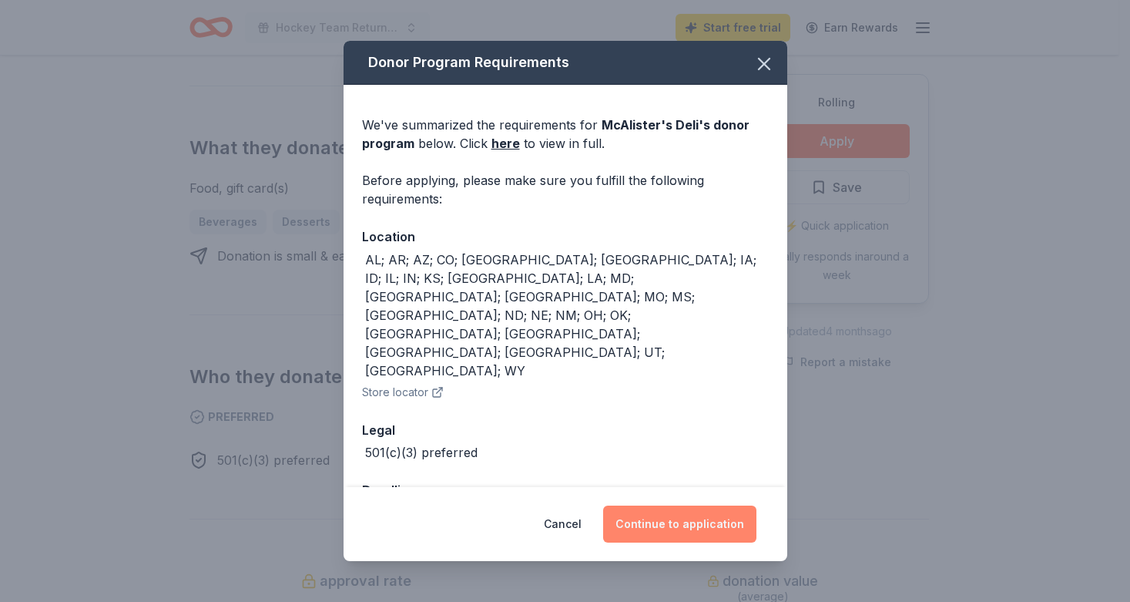
click at [669, 505] on button "Continue to application" at bounding box center [679, 523] width 153 height 37
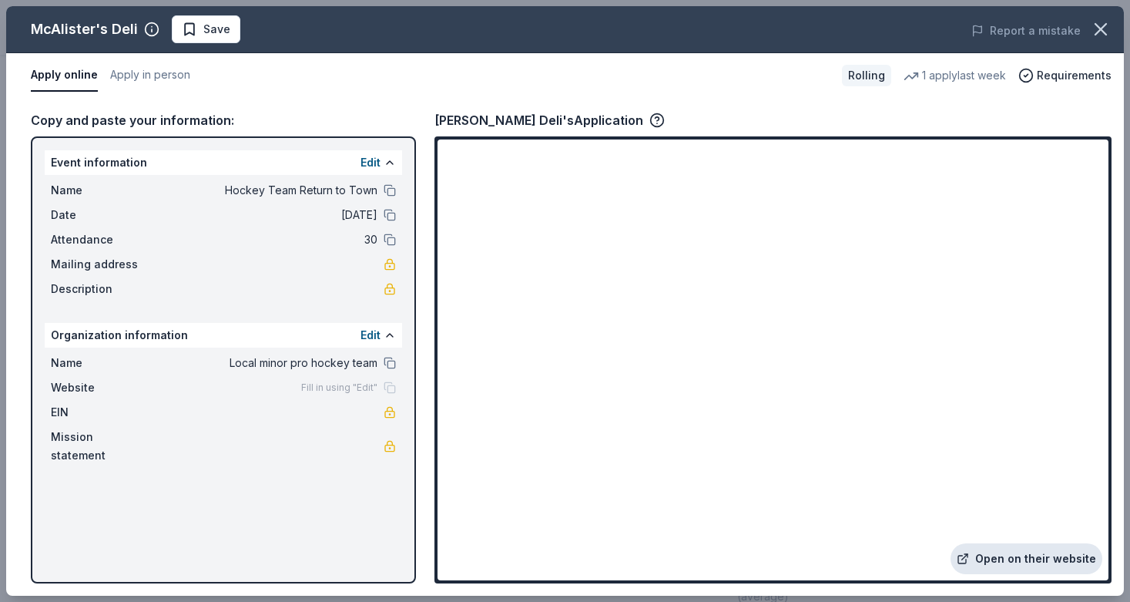
click at [1009, 558] on link "Open on their website" at bounding box center [1027, 558] width 152 height 31
